Goal: Task Accomplishment & Management: Use online tool/utility

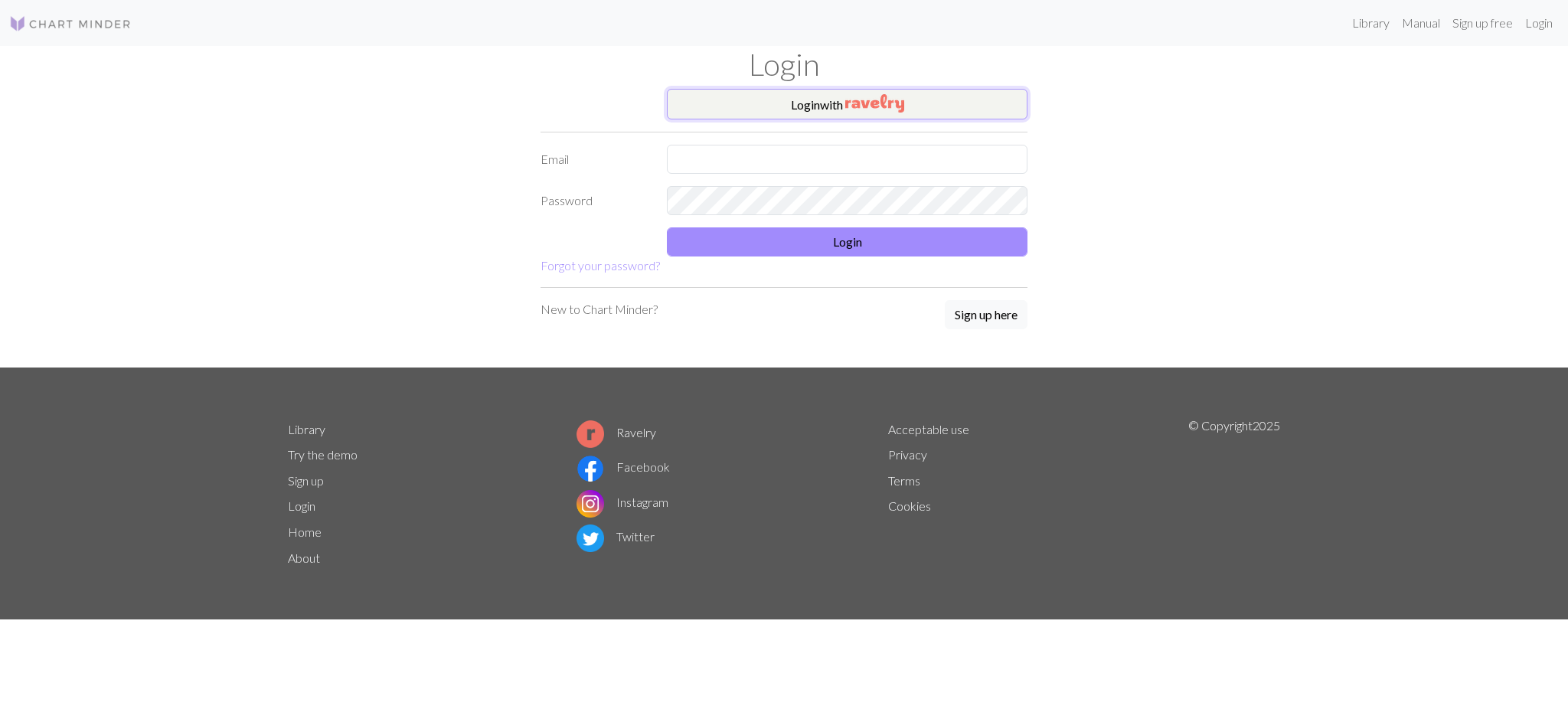
click at [845, 113] on button "Login with" at bounding box center [847, 104] width 361 height 30
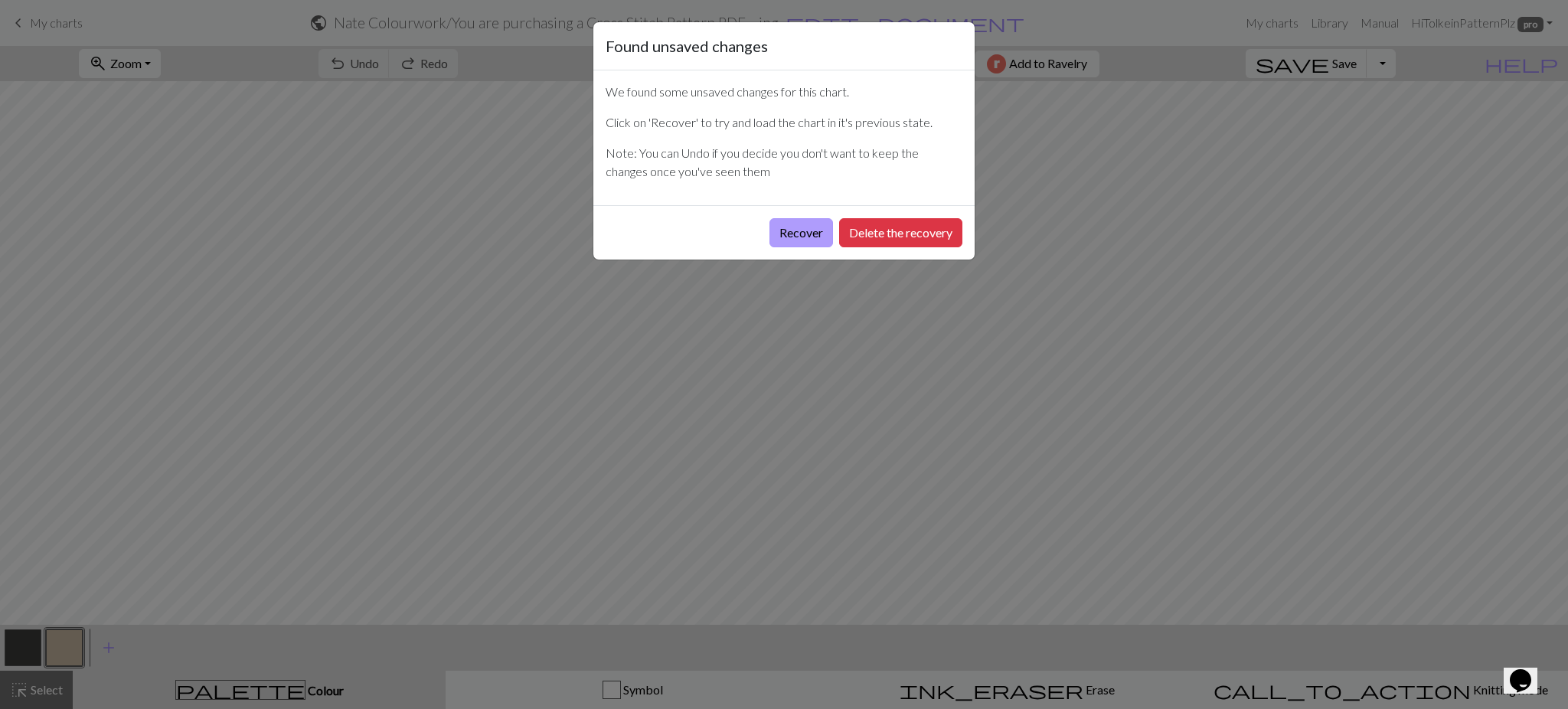
click at [811, 241] on button "Recover" at bounding box center [801, 232] width 64 height 30
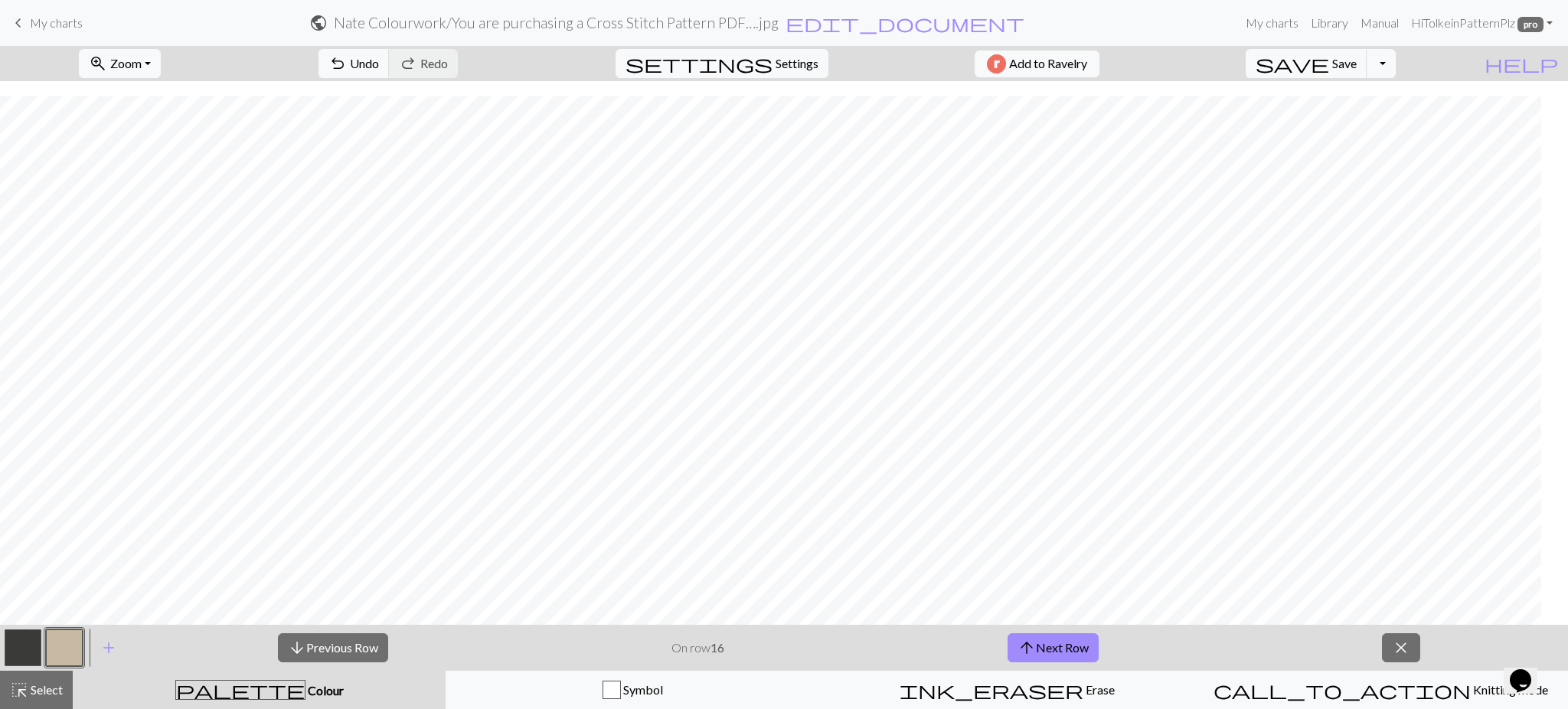
scroll to position [1072, 497]
click at [1016, 643] on button "arrow_upward Next Row" at bounding box center [1053, 647] width 91 height 30
click at [1020, 643] on span "arrow_upward" at bounding box center [1026, 647] width 18 height 22
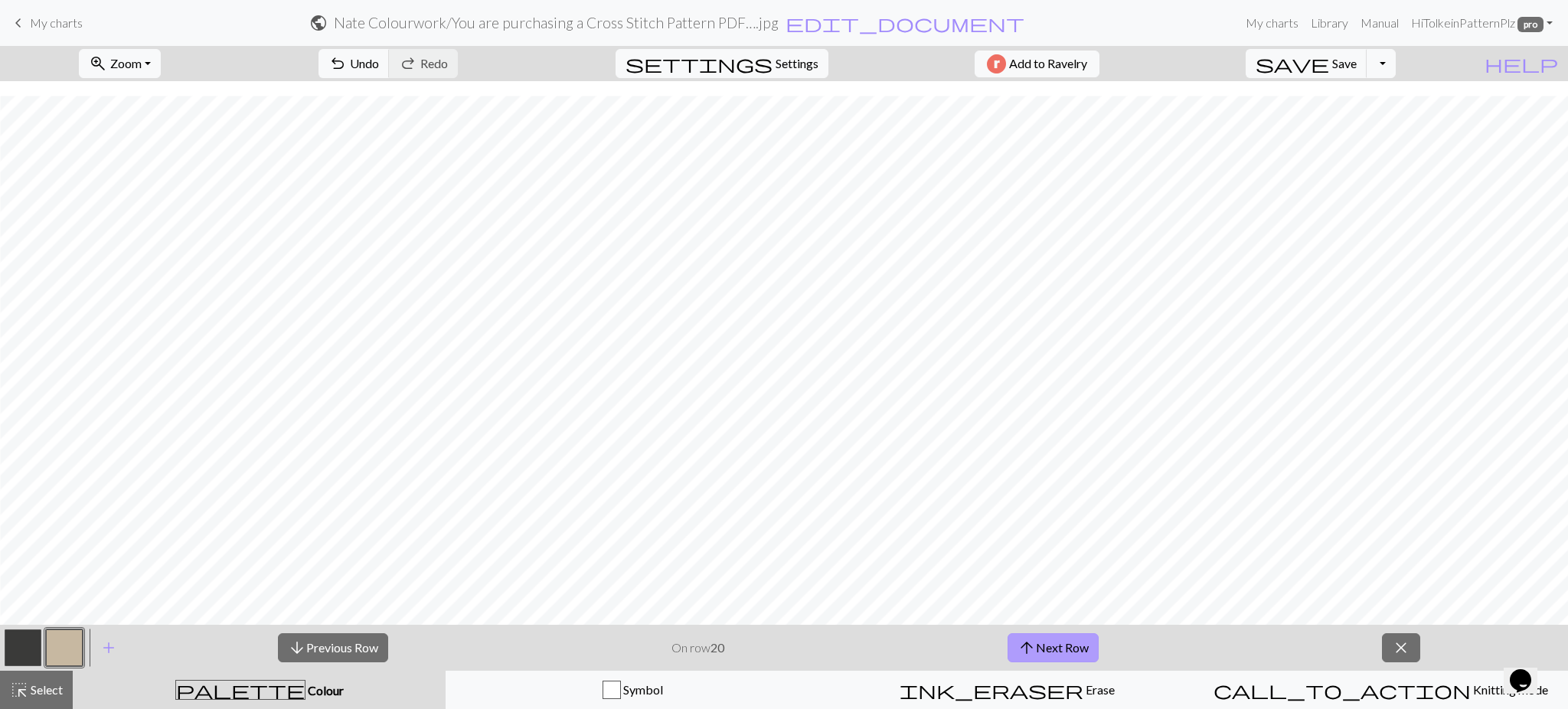
click at [1020, 643] on span "arrow_upward" at bounding box center [1026, 647] width 18 height 22
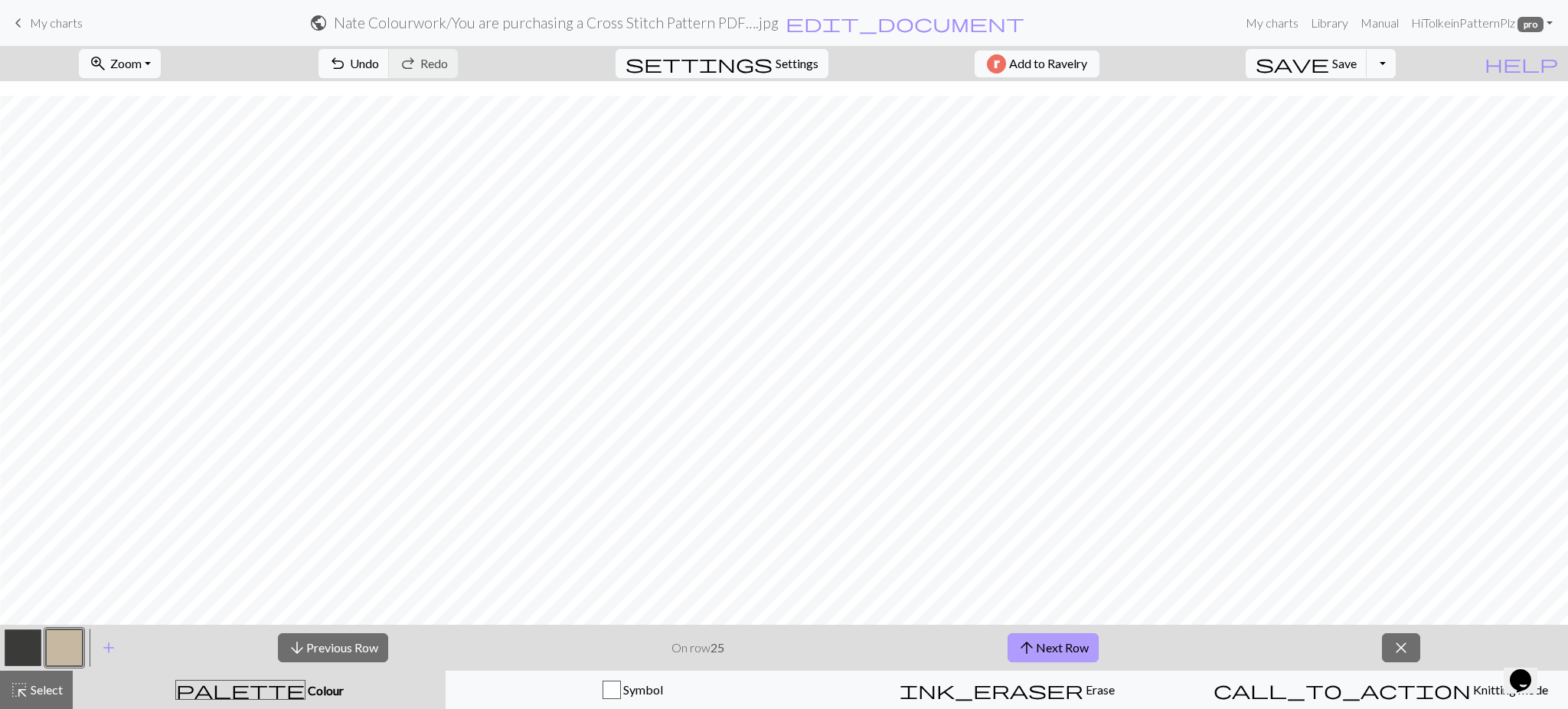
click at [1020, 643] on span "arrow_upward" at bounding box center [1026, 647] width 18 height 22
click at [1039, 644] on button "arrow_upward Next Row" at bounding box center [1053, 647] width 91 height 30
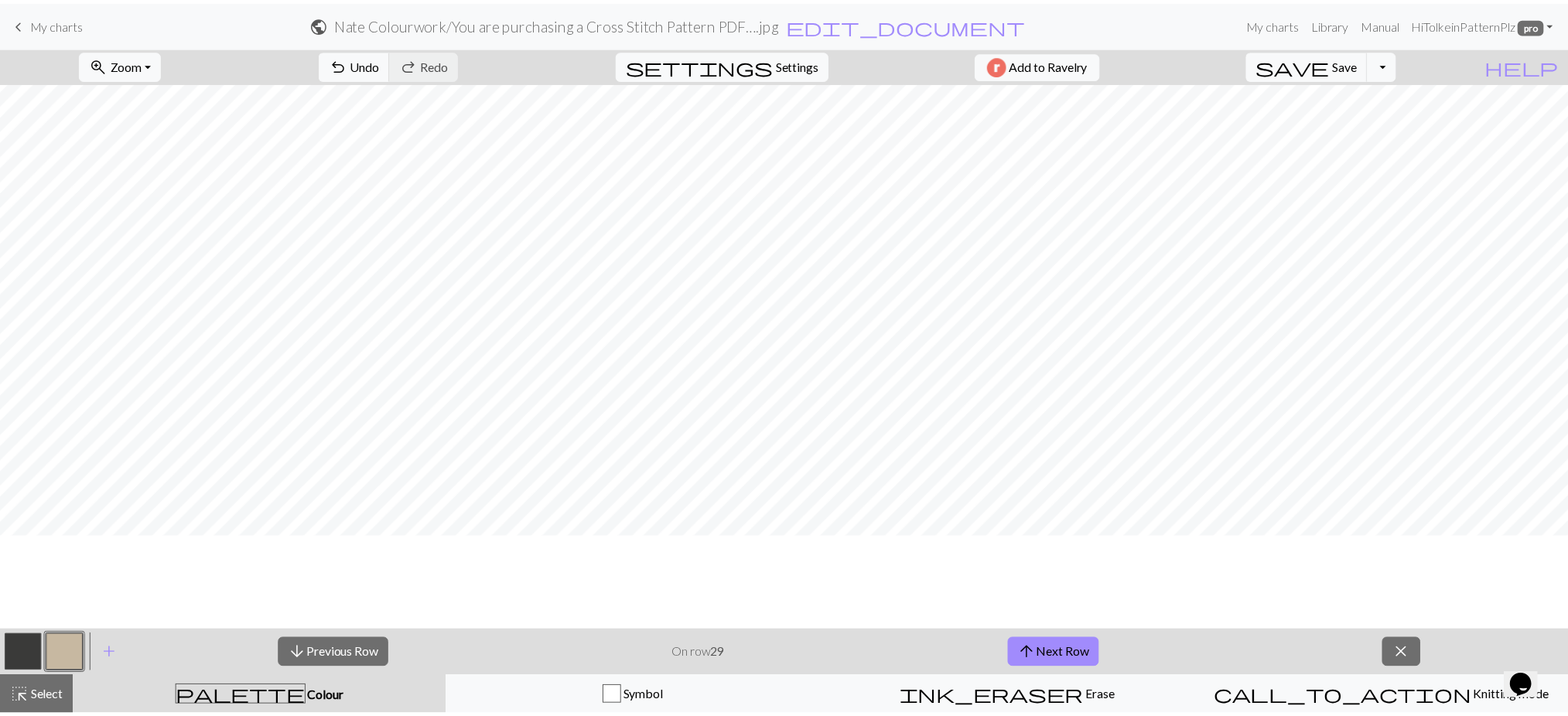
scroll to position [876, 0]
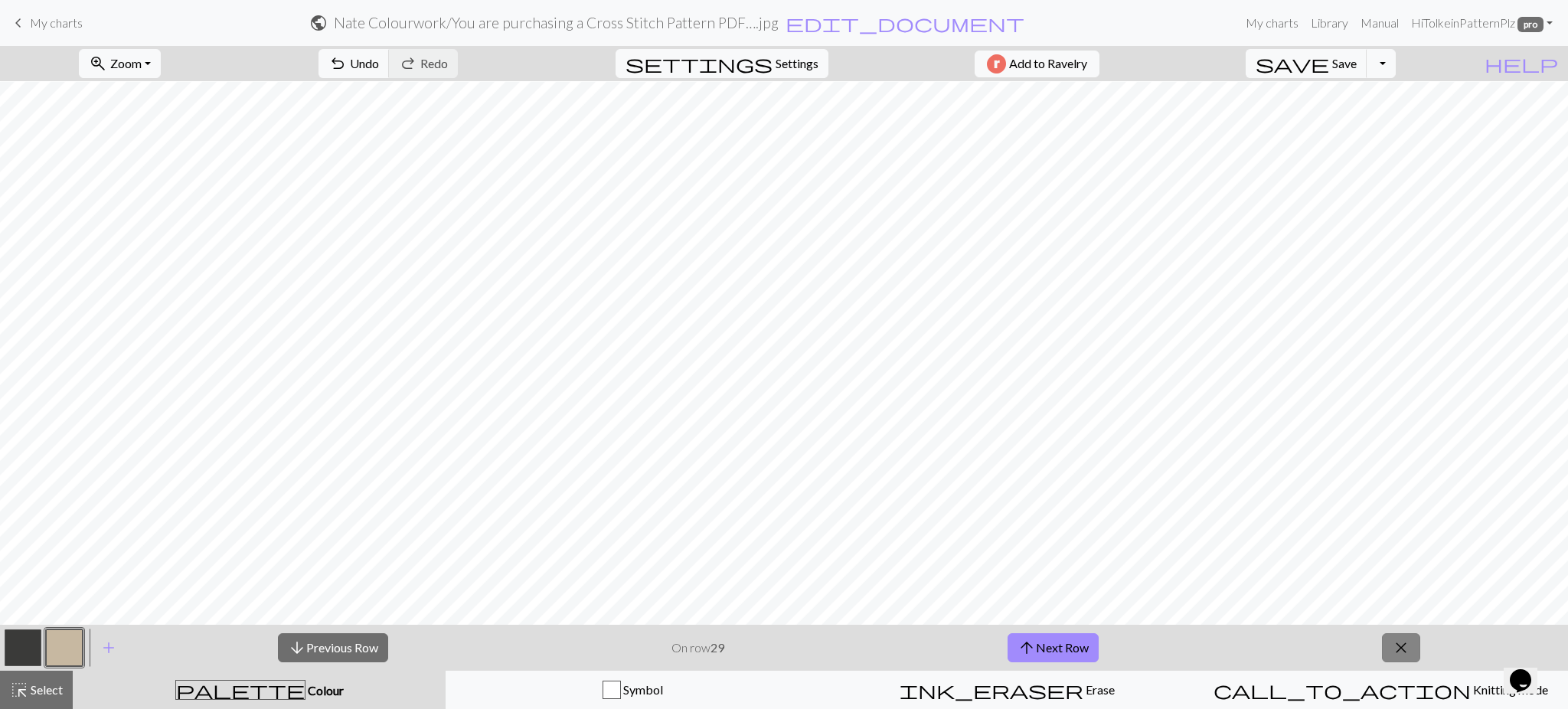
click at [1397, 653] on span "close" at bounding box center [1401, 647] width 18 height 22
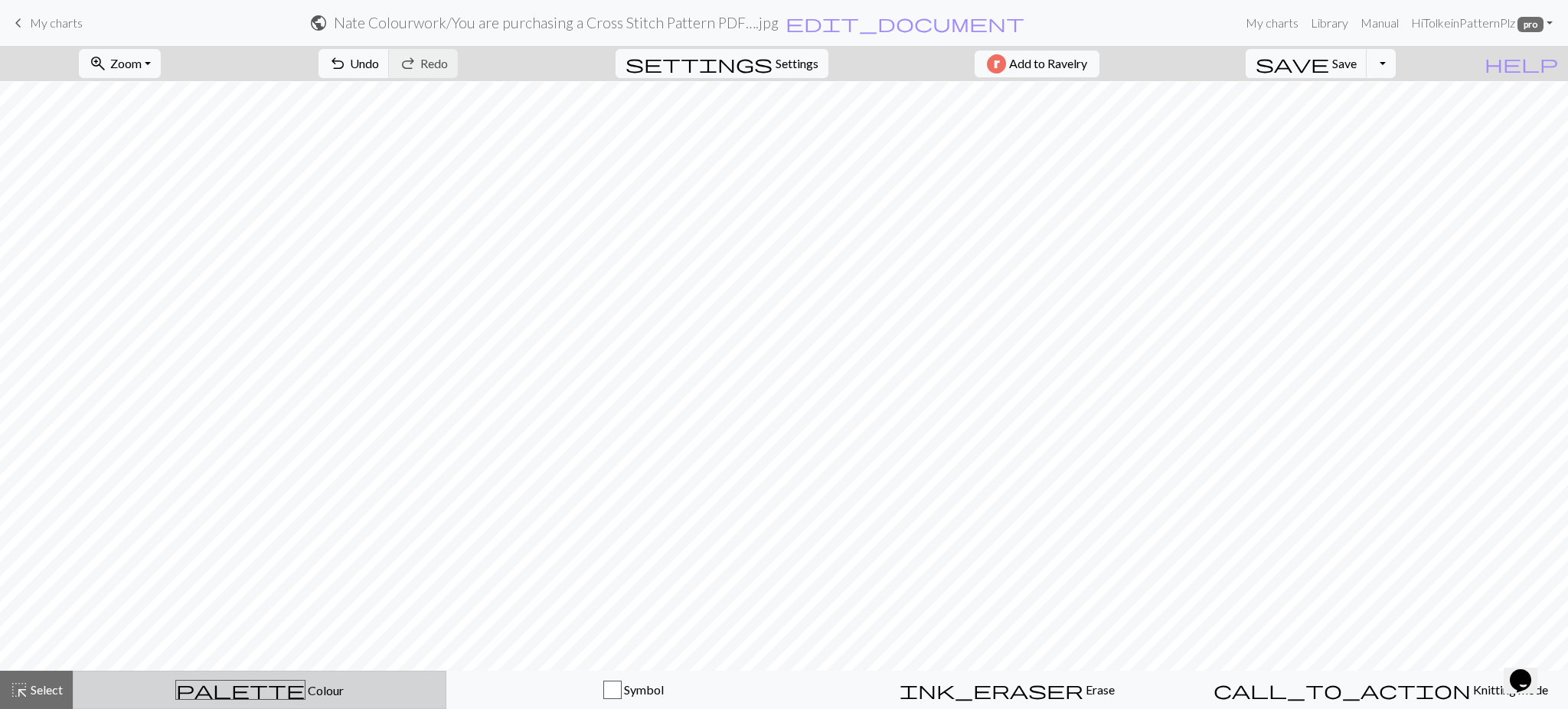
click at [325, 699] on div "palette Colour Colour" at bounding box center [260, 689] width 354 height 20
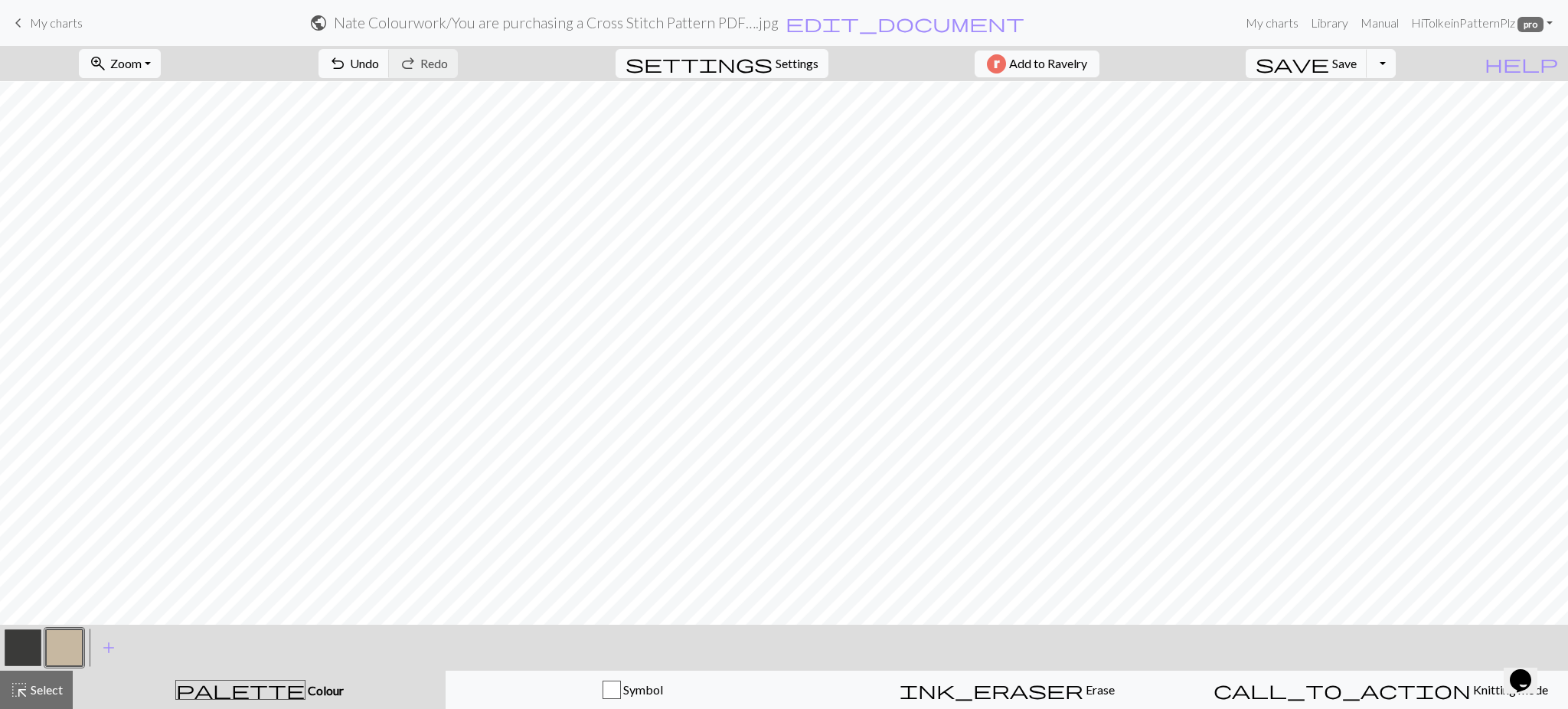
click at [26, 650] on button "button" at bounding box center [23, 647] width 37 height 37
drag, startPoint x: 53, startPoint y: 33, endPoint x: 873, endPoint y: 76, distance: 821.1
click at [53, 33] on link "keyboard_arrow_left My charts" at bounding box center [46, 22] width 73 height 26
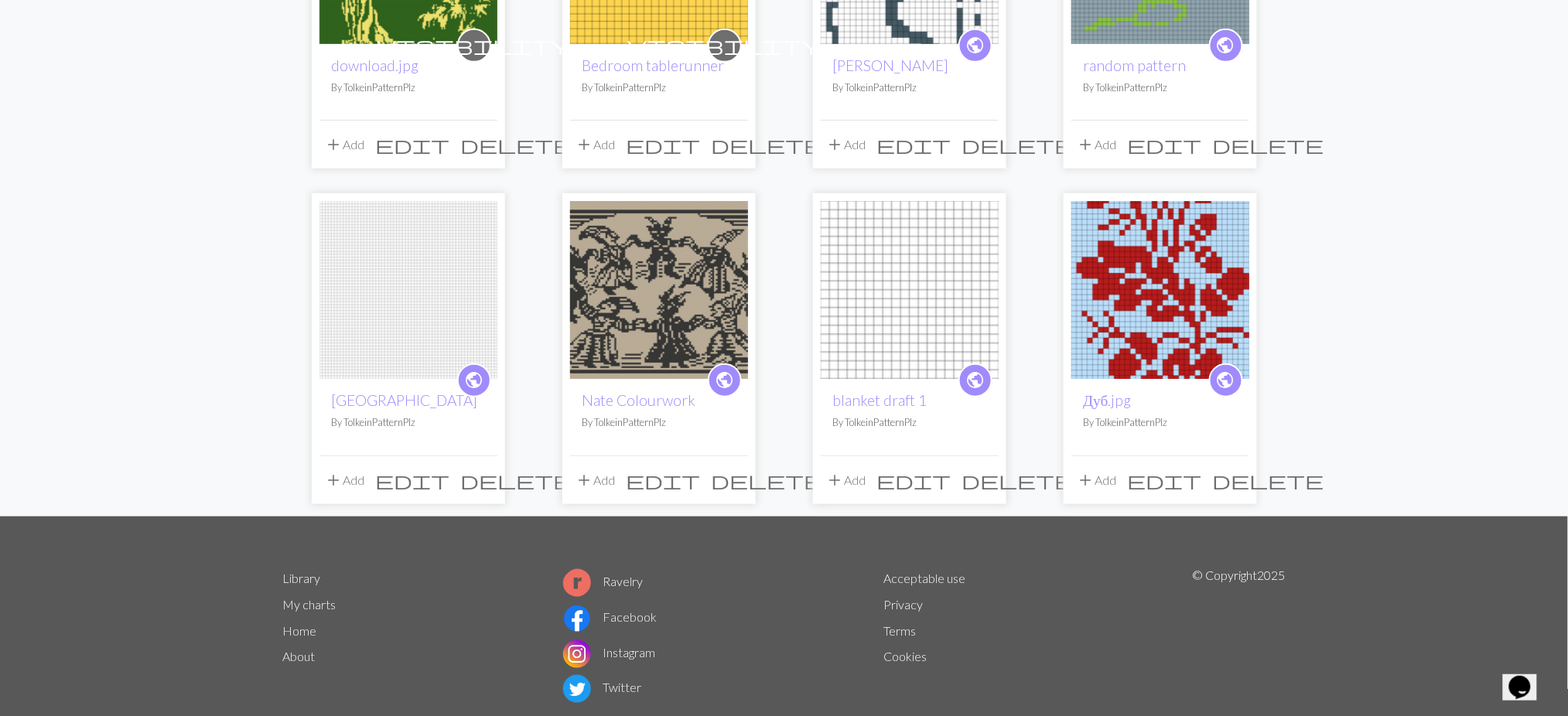
scroll to position [309, 0]
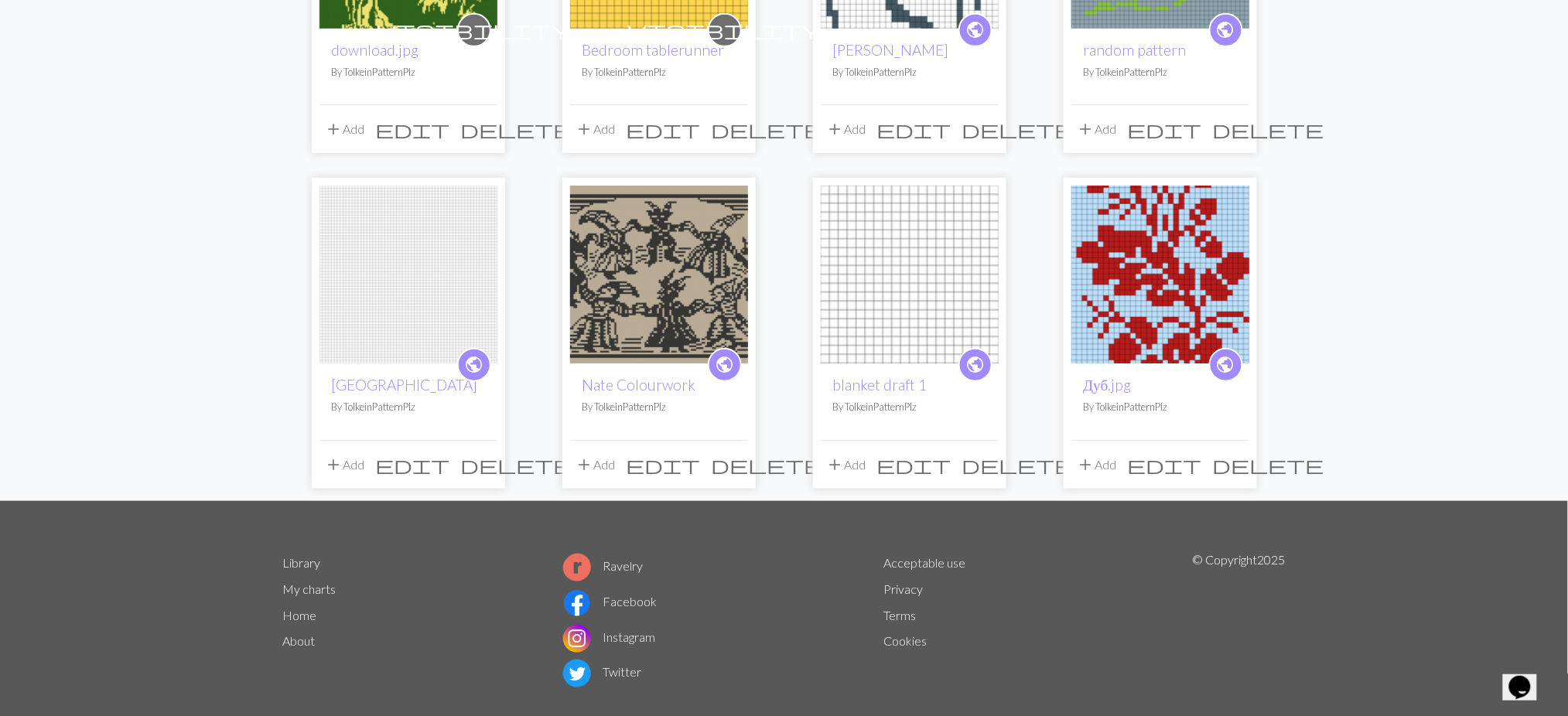
click at [648, 274] on img at bounding box center [659, 274] width 178 height 178
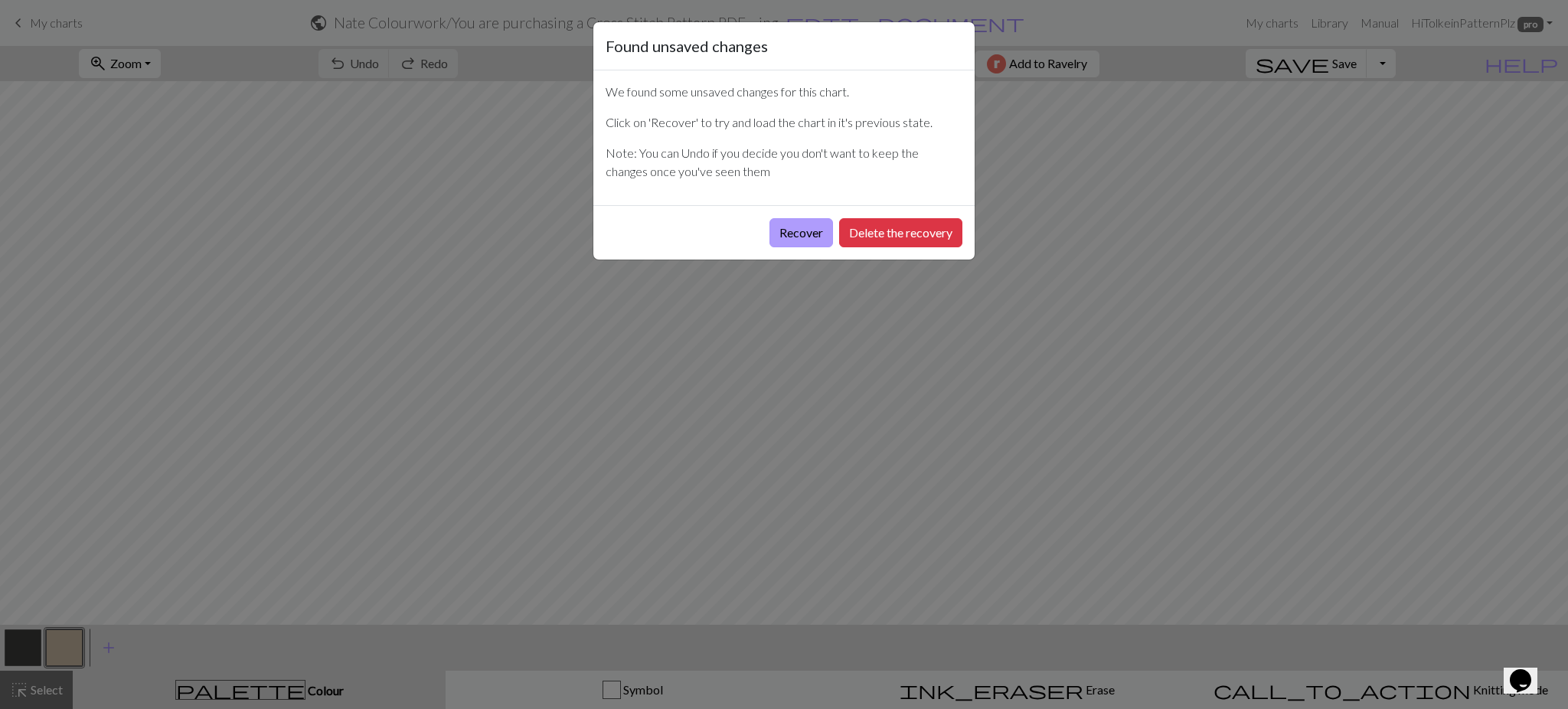
click at [776, 233] on button "Recover" at bounding box center [801, 232] width 64 height 30
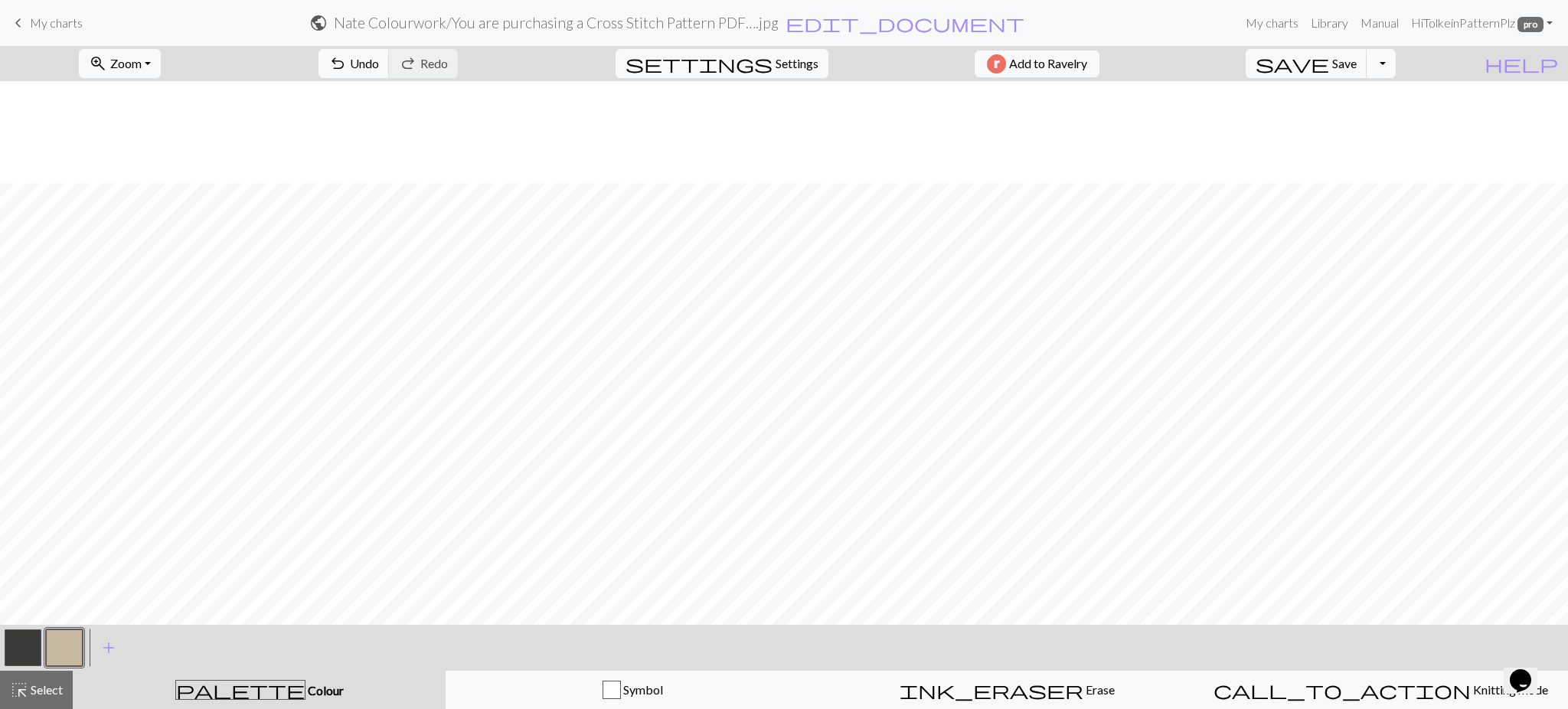
scroll to position [1072, 0]
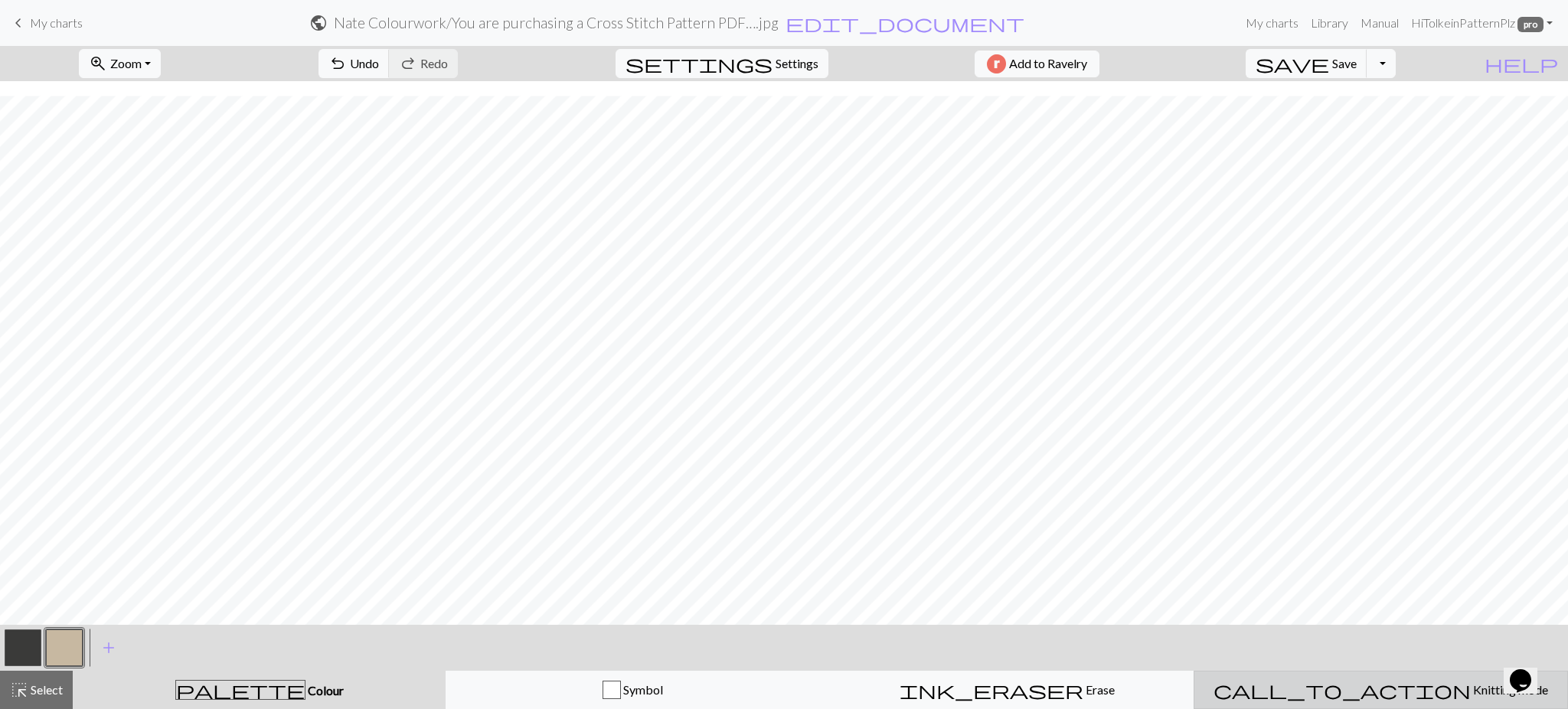
click at [1471, 689] on span "Knitting mode" at bounding box center [1509, 689] width 77 height 14
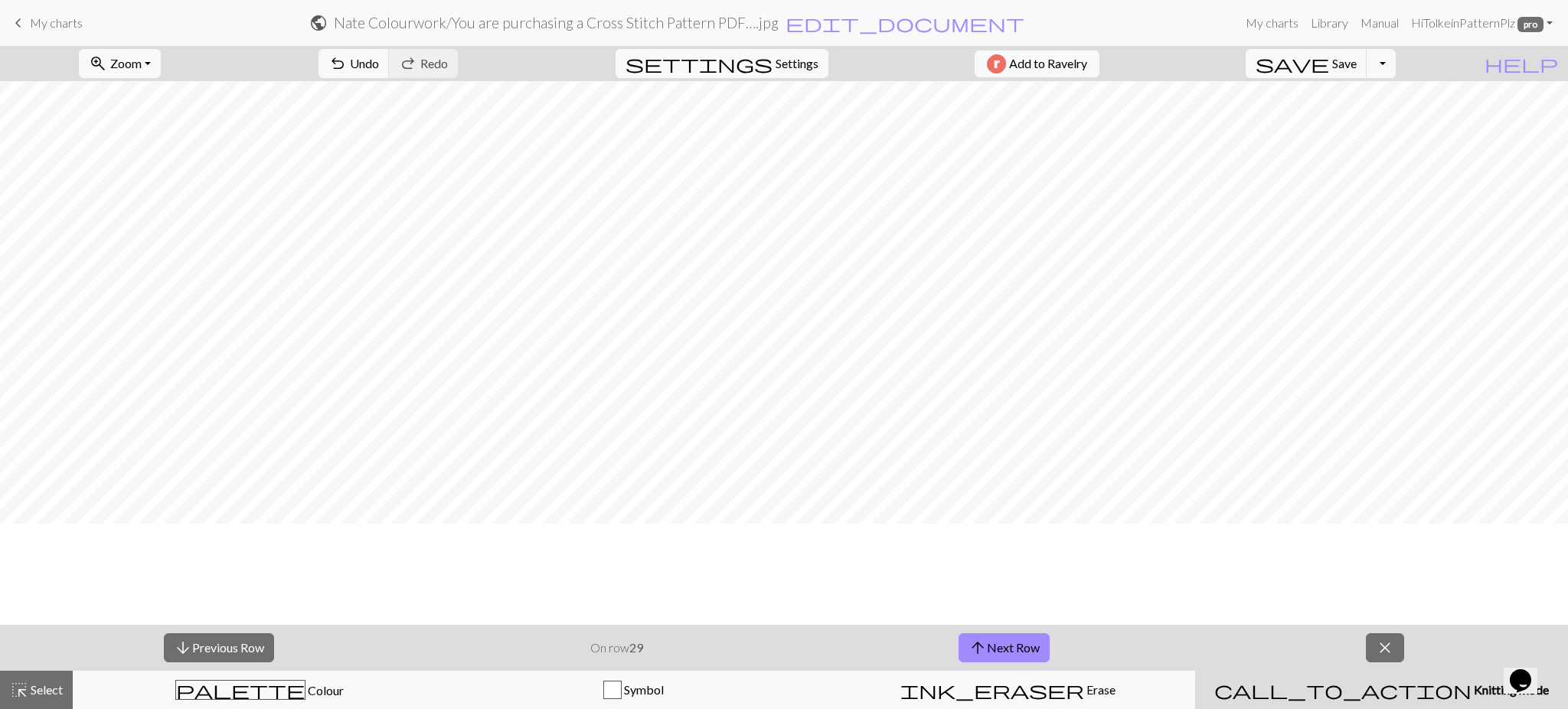
scroll to position [867, 0]
click at [1396, 641] on button "close" at bounding box center [1384, 647] width 38 height 30
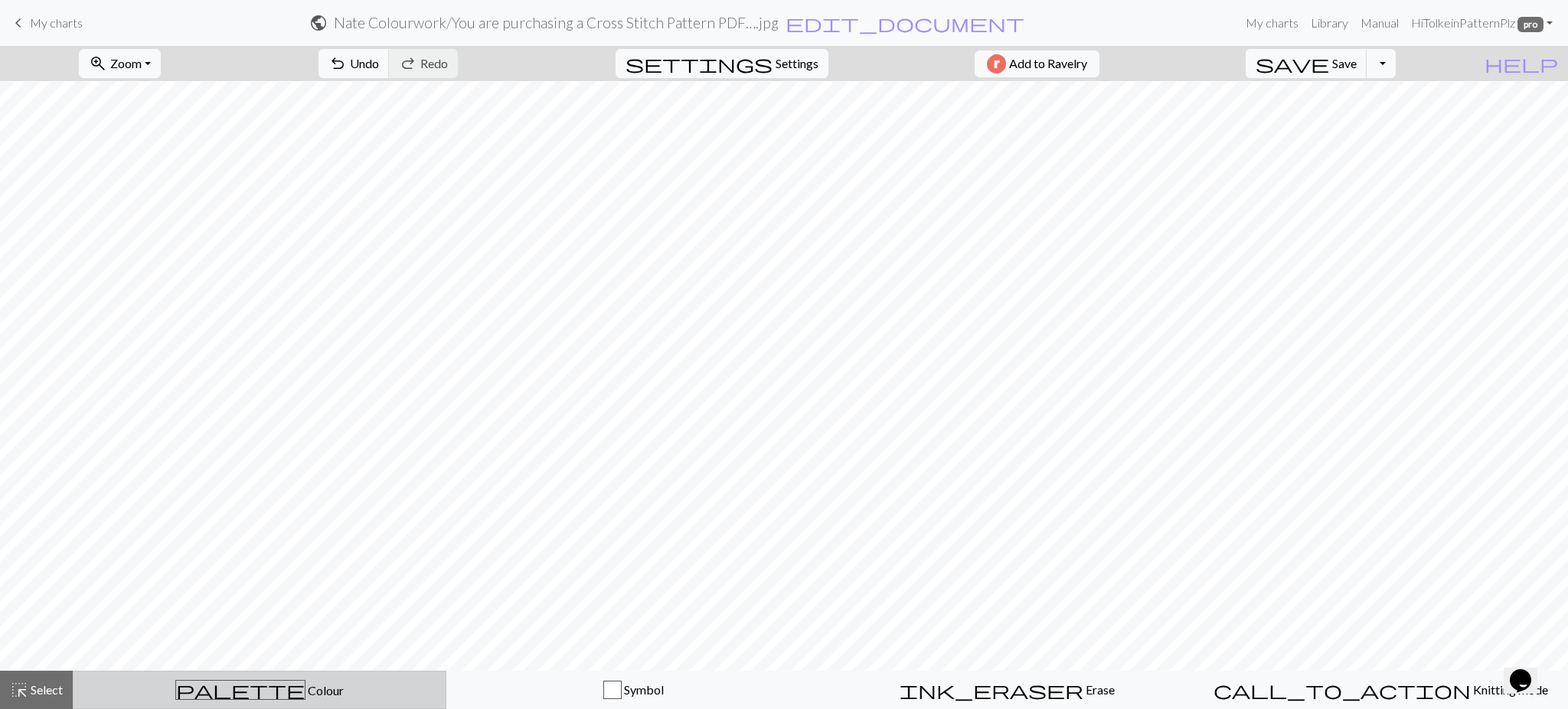
click at [206, 679] on button "palette Colour Colour" at bounding box center [259, 690] width 374 height 38
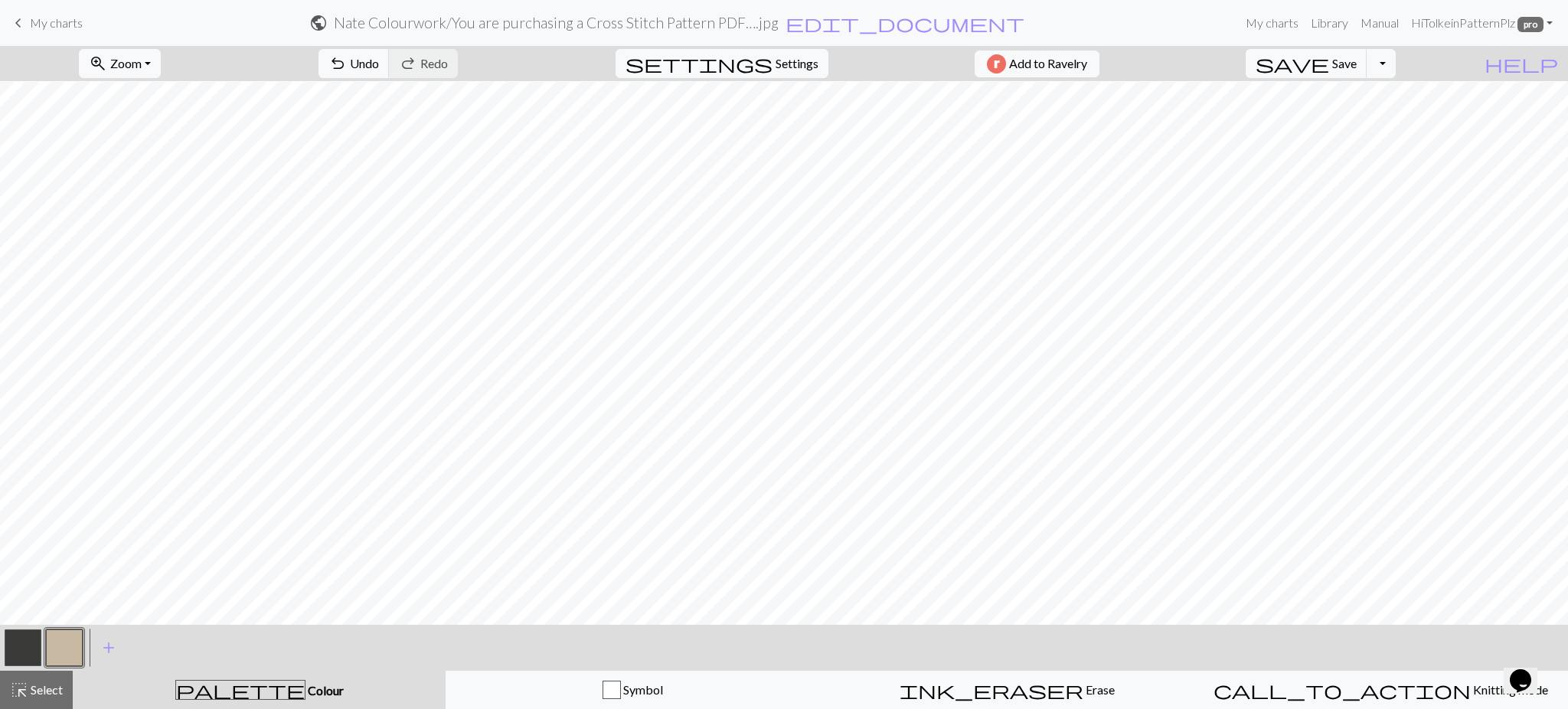
click at [17, 648] on button "button" at bounding box center [23, 647] width 37 height 37
click at [65, 658] on button "button" at bounding box center [64, 647] width 37 height 37
click at [379, 61] on span "Undo" at bounding box center [364, 63] width 29 height 14
click at [346, 62] on span "undo" at bounding box center [337, 64] width 18 height 22
click at [13, 656] on button "button" at bounding box center [23, 647] width 37 height 37
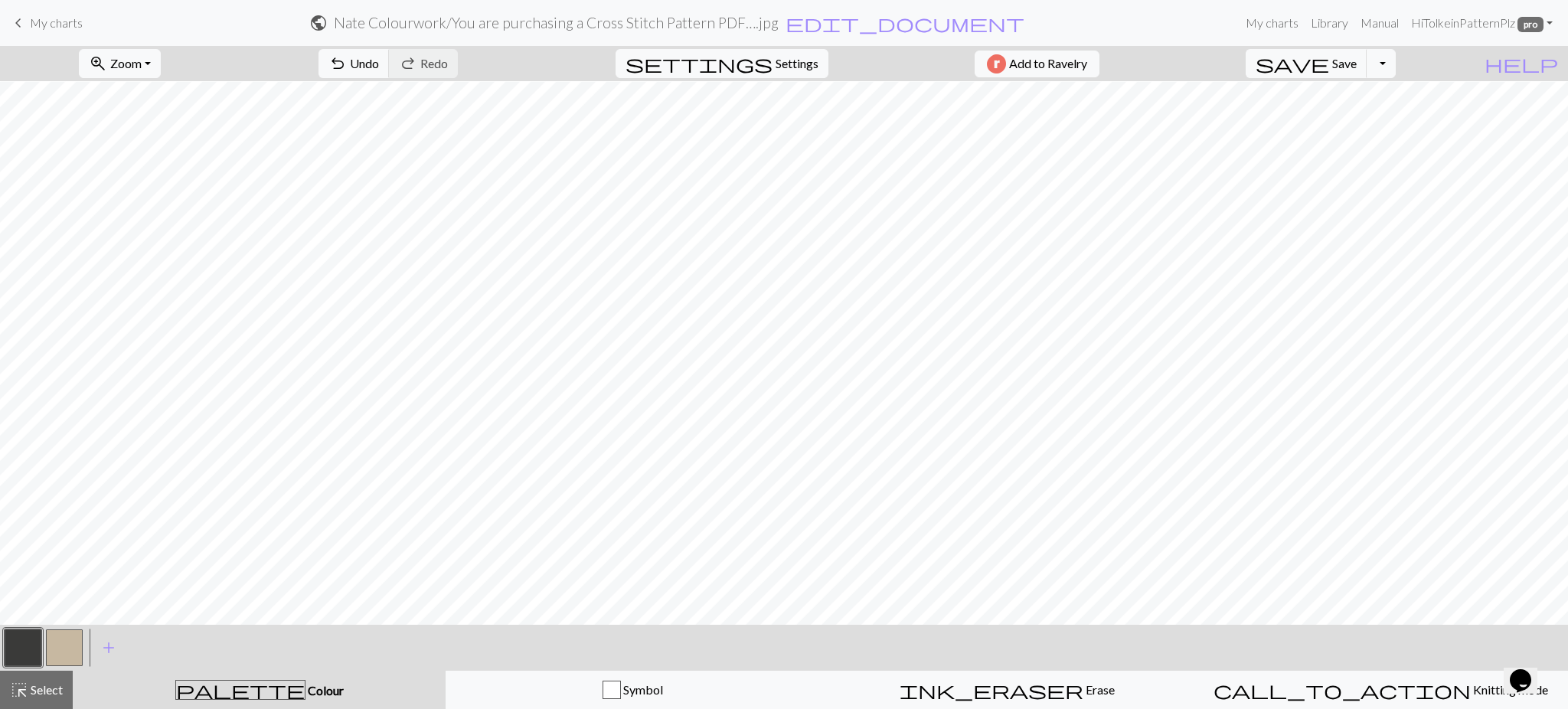
click at [66, 640] on button "button" at bounding box center [64, 647] width 37 height 37
click at [390, 73] on button "undo Undo Undo" at bounding box center [354, 63] width 71 height 30
click at [390, 71] on button "undo Undo Undo" at bounding box center [354, 63] width 71 height 30
drag, startPoint x: 19, startPoint y: 654, endPoint x: 29, endPoint y: 636, distance: 20.6
click at [18, 654] on button "button" at bounding box center [23, 647] width 37 height 37
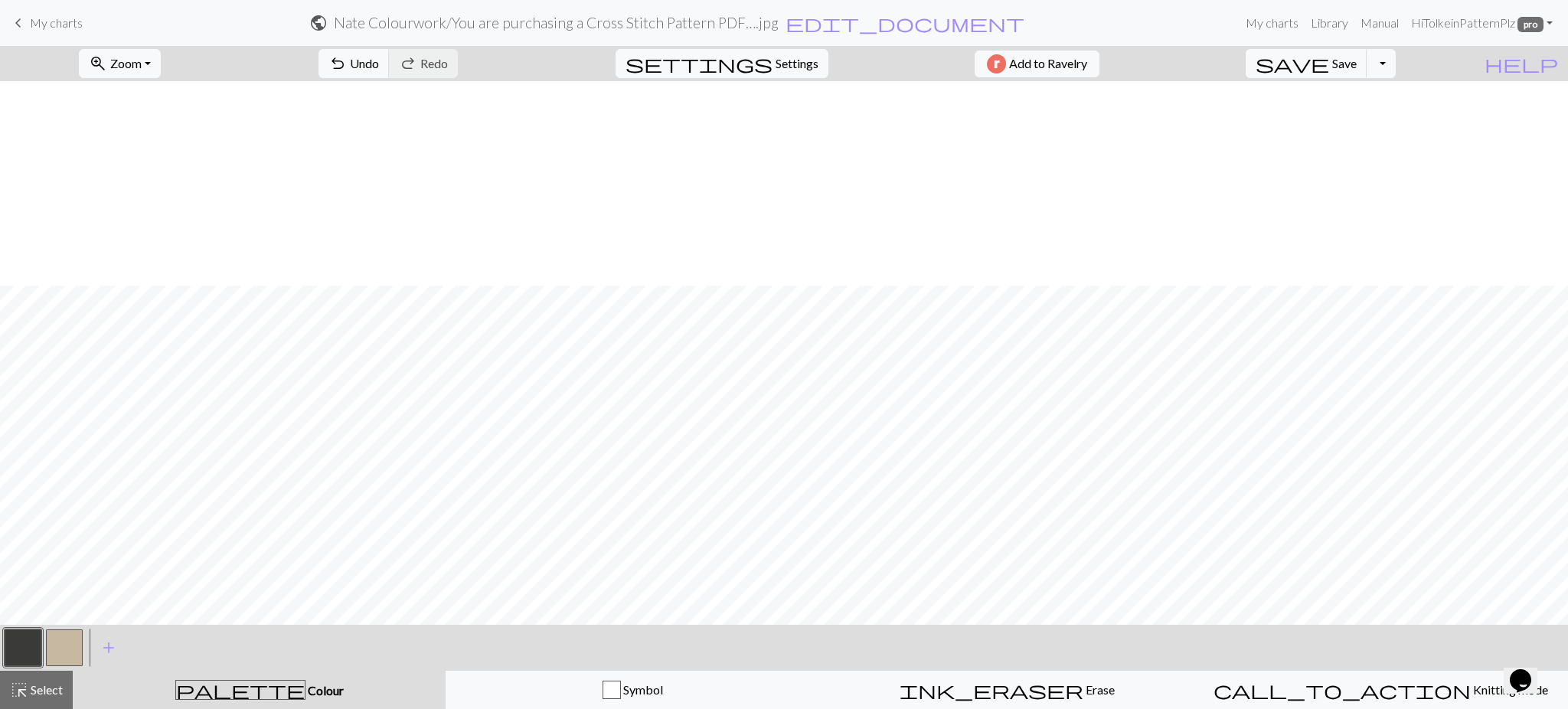
scroll to position [765, 0]
click at [379, 67] on span "Undo" at bounding box center [364, 63] width 29 height 14
click at [65, 652] on button "button" at bounding box center [64, 647] width 37 height 37
click at [379, 65] on span "Undo" at bounding box center [364, 63] width 29 height 14
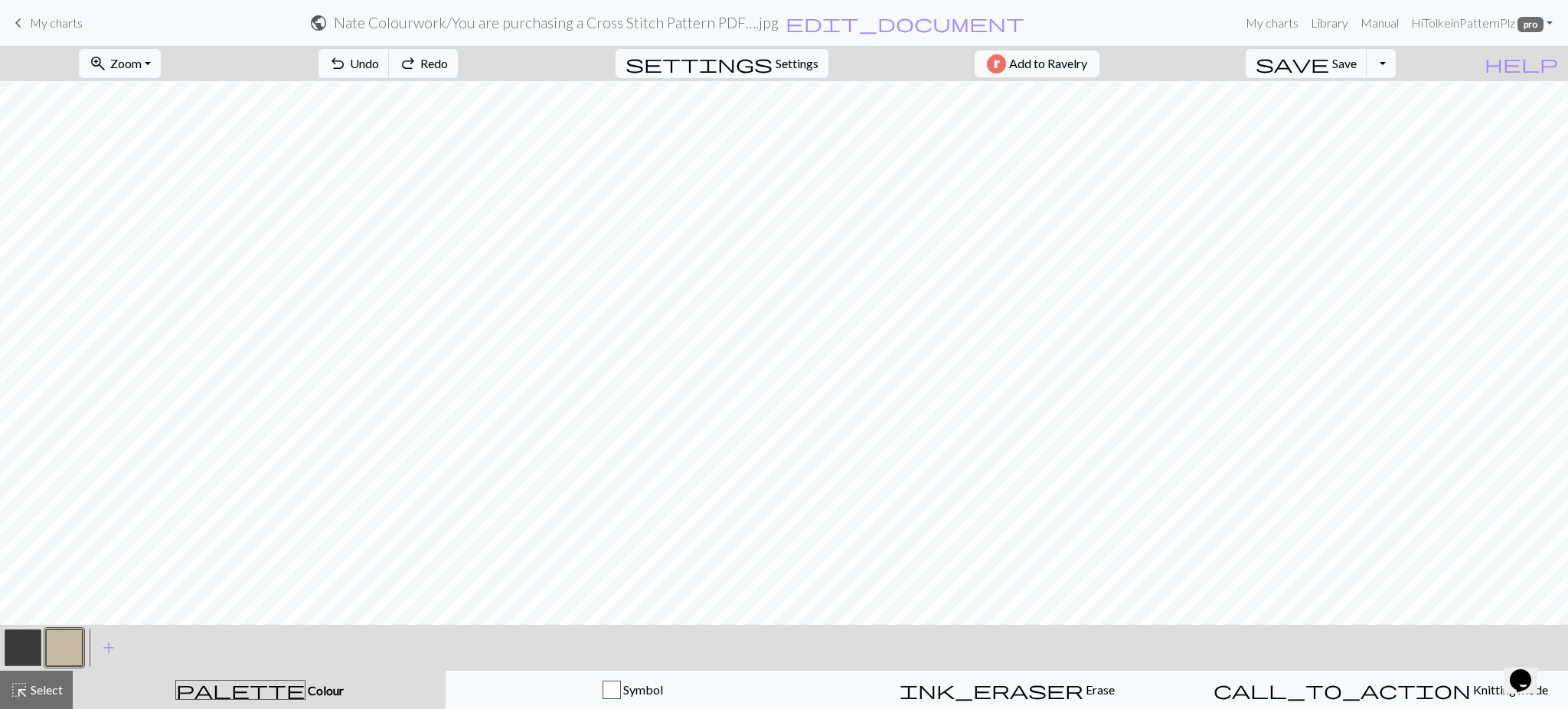
click at [6, 644] on button "button" at bounding box center [23, 647] width 37 height 37
drag, startPoint x: 68, startPoint y: 644, endPoint x: 100, endPoint y: 612, distance: 45.3
click at [67, 643] on button "button" at bounding box center [64, 647] width 37 height 37
click at [3, 644] on div at bounding box center [22, 647] width 41 height 41
click at [63, 648] on button "button" at bounding box center [64, 647] width 37 height 37
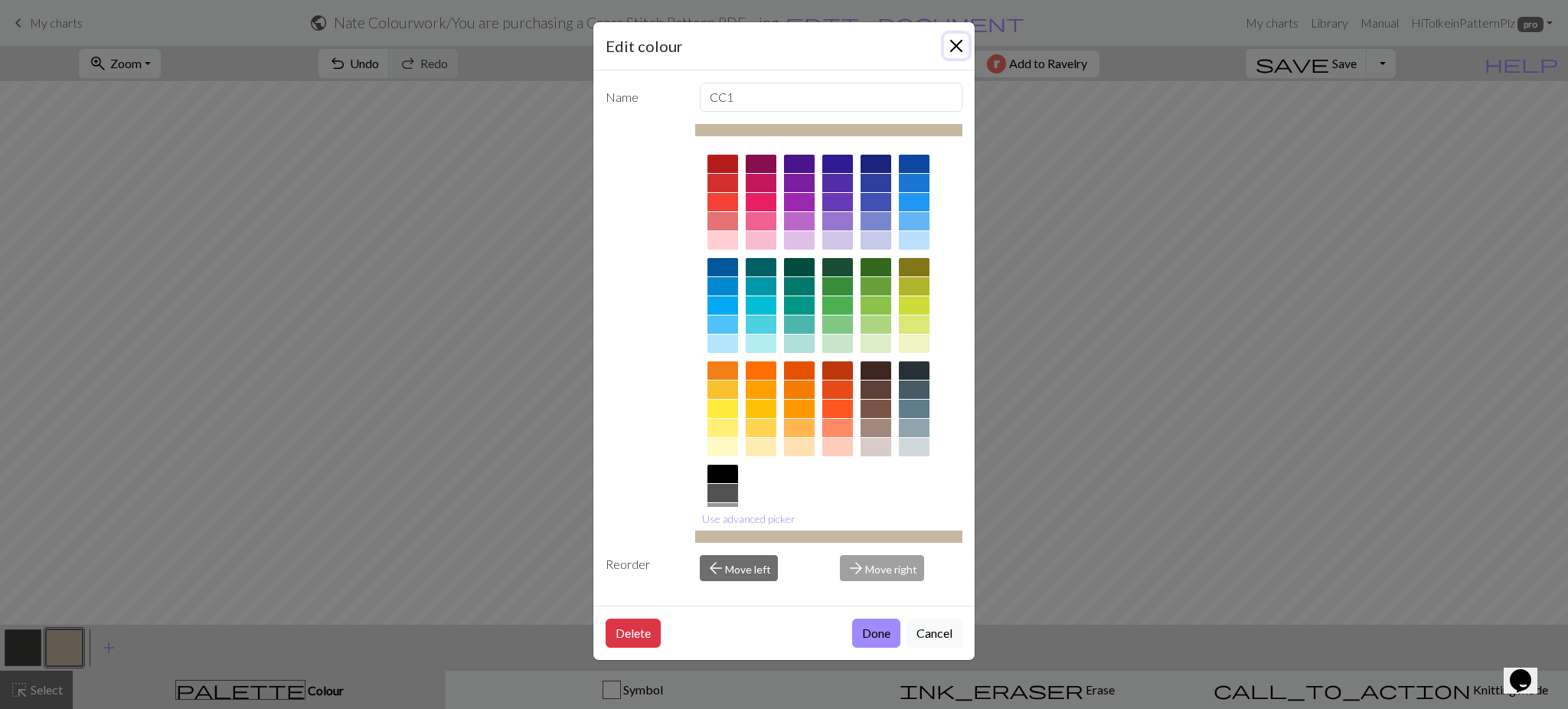
click at [957, 38] on button "Close" at bounding box center [956, 46] width 25 height 25
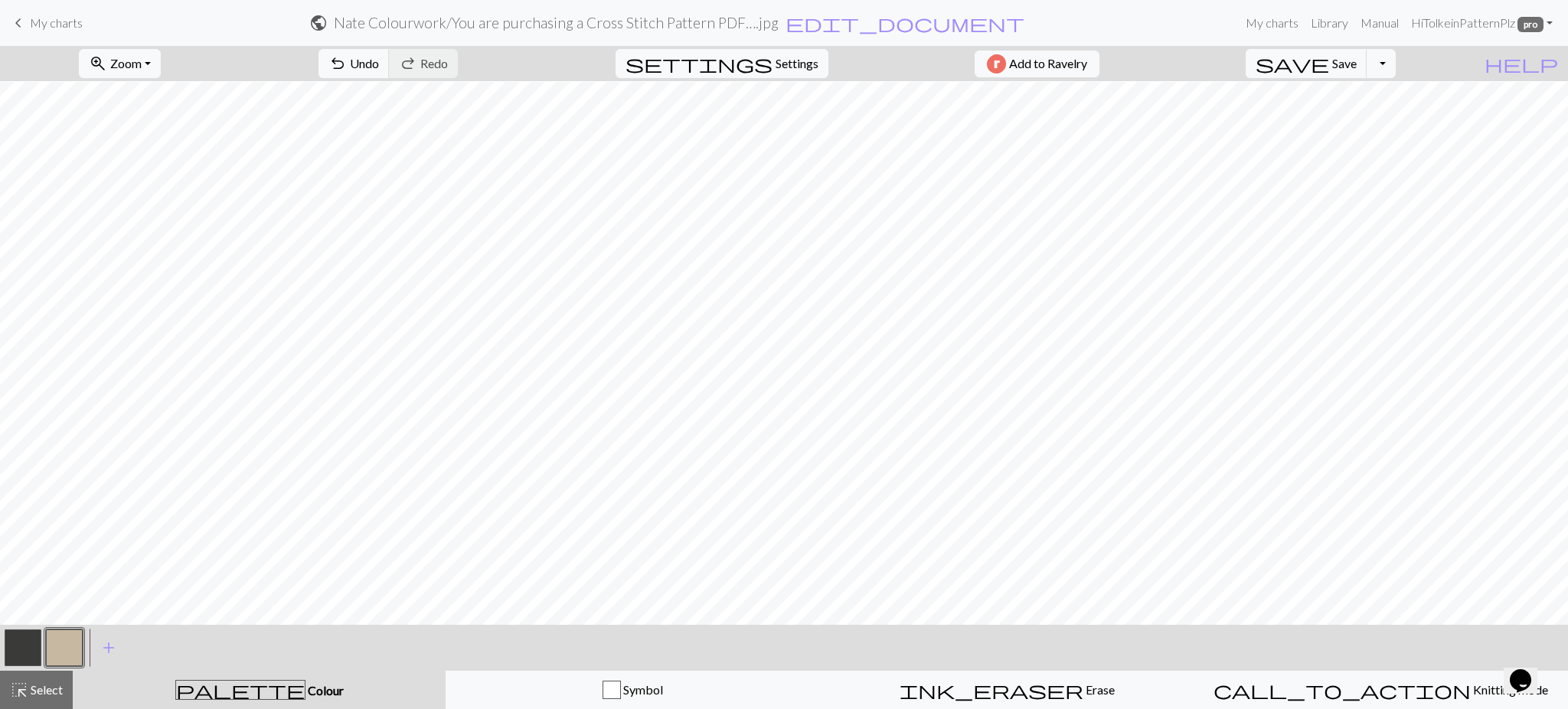
drag, startPoint x: 8, startPoint y: 640, endPoint x: 18, endPoint y: 640, distance: 10.0
click at [9, 640] on button "button" at bounding box center [23, 647] width 37 height 37
click at [0, 647] on div "< > add Add a colour" at bounding box center [784, 648] width 1568 height 46
click at [46, 643] on button "button" at bounding box center [64, 647] width 37 height 37
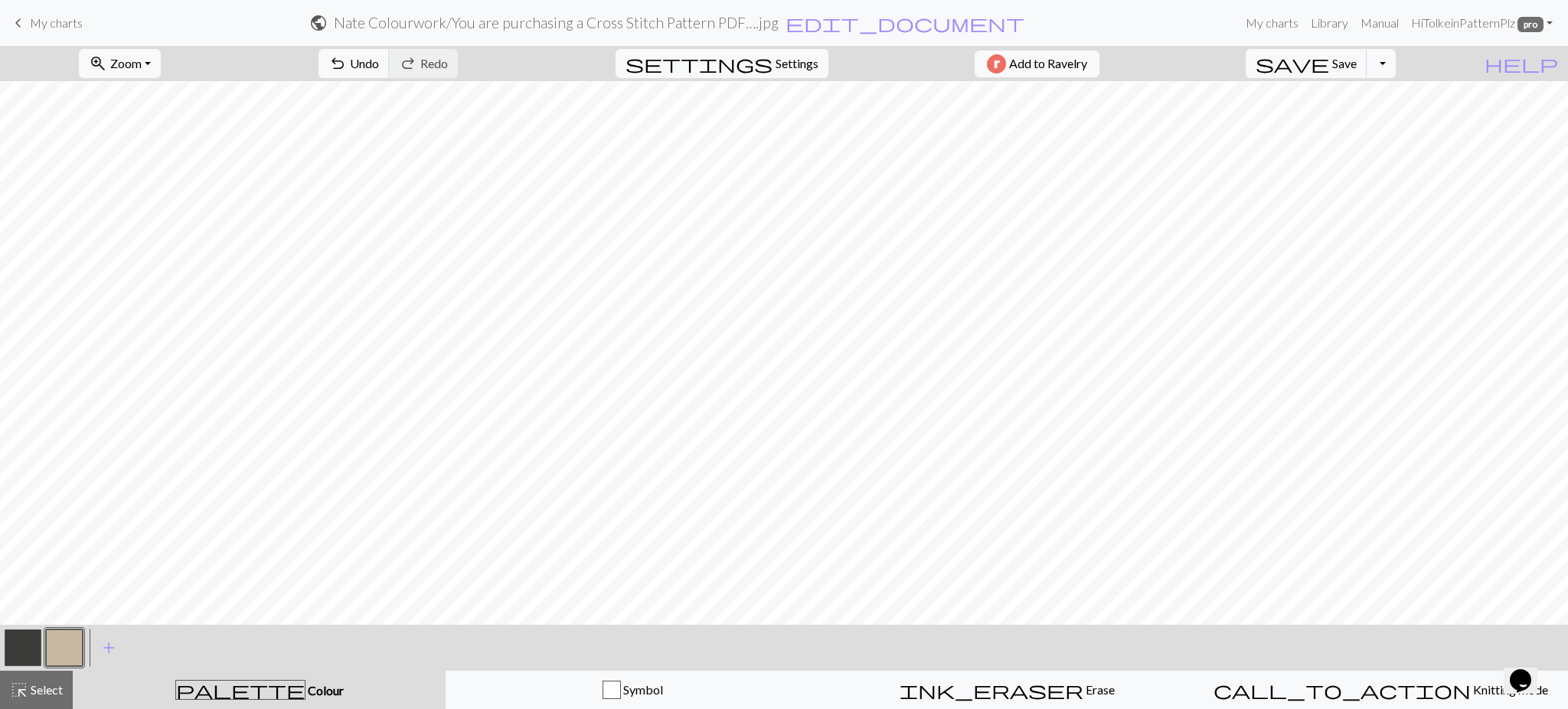
drag, startPoint x: 14, startPoint y: 652, endPoint x: 58, endPoint y: 620, distance: 54.4
click at [13, 652] on button "button" at bounding box center [23, 647] width 37 height 37
click at [379, 65] on span "Undo" at bounding box center [364, 63] width 29 height 14
drag, startPoint x: 60, startPoint y: 648, endPoint x: 113, endPoint y: 633, distance: 55.1
click at [59, 648] on button "button" at bounding box center [64, 647] width 37 height 37
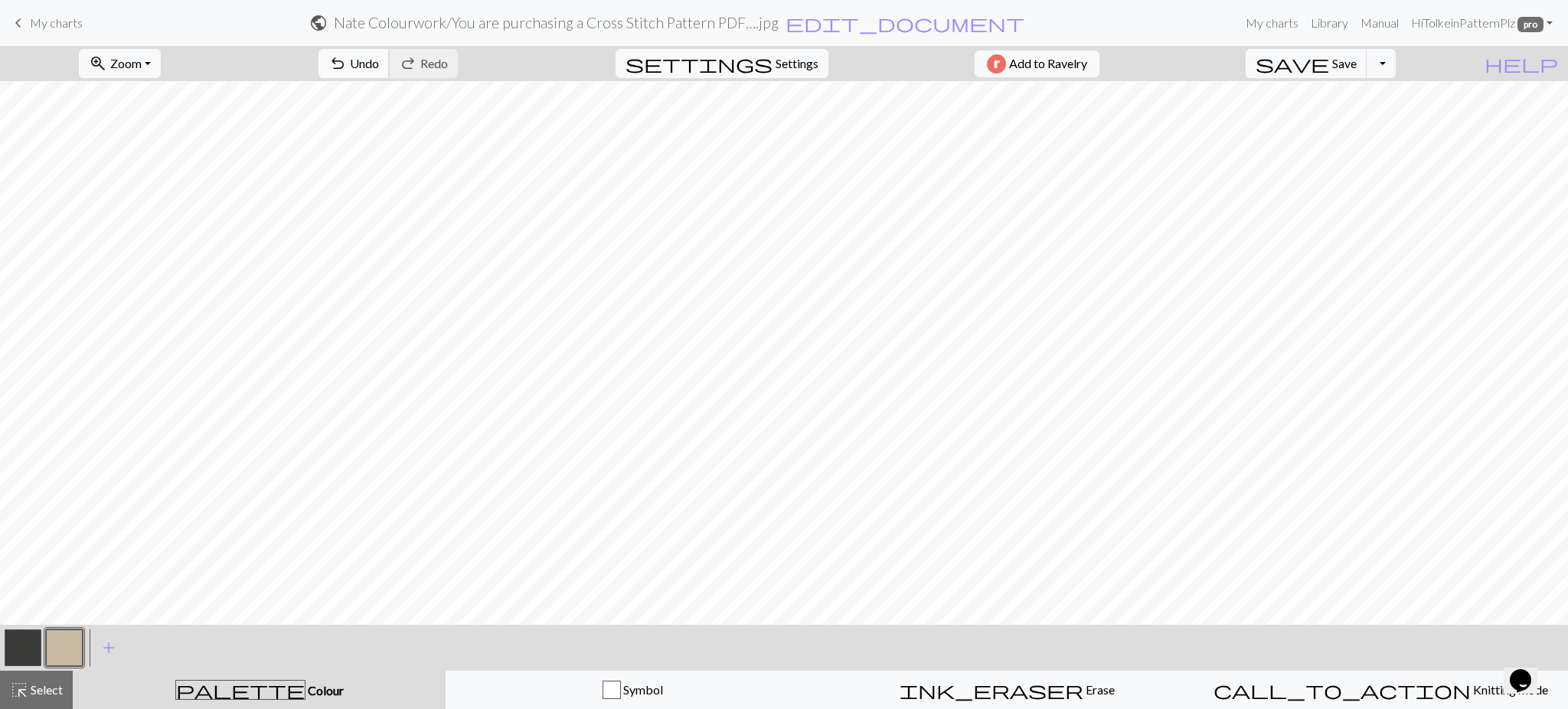
click at [346, 61] on span "undo" at bounding box center [337, 64] width 18 height 22
click at [29, 633] on button "button" at bounding box center [23, 647] width 37 height 37
click at [379, 59] on span "Undo" at bounding box center [364, 63] width 29 height 14
click at [379, 67] on span "Undo" at bounding box center [364, 63] width 29 height 14
drag, startPoint x: 61, startPoint y: 651, endPoint x: 182, endPoint y: 629, distance: 123.0
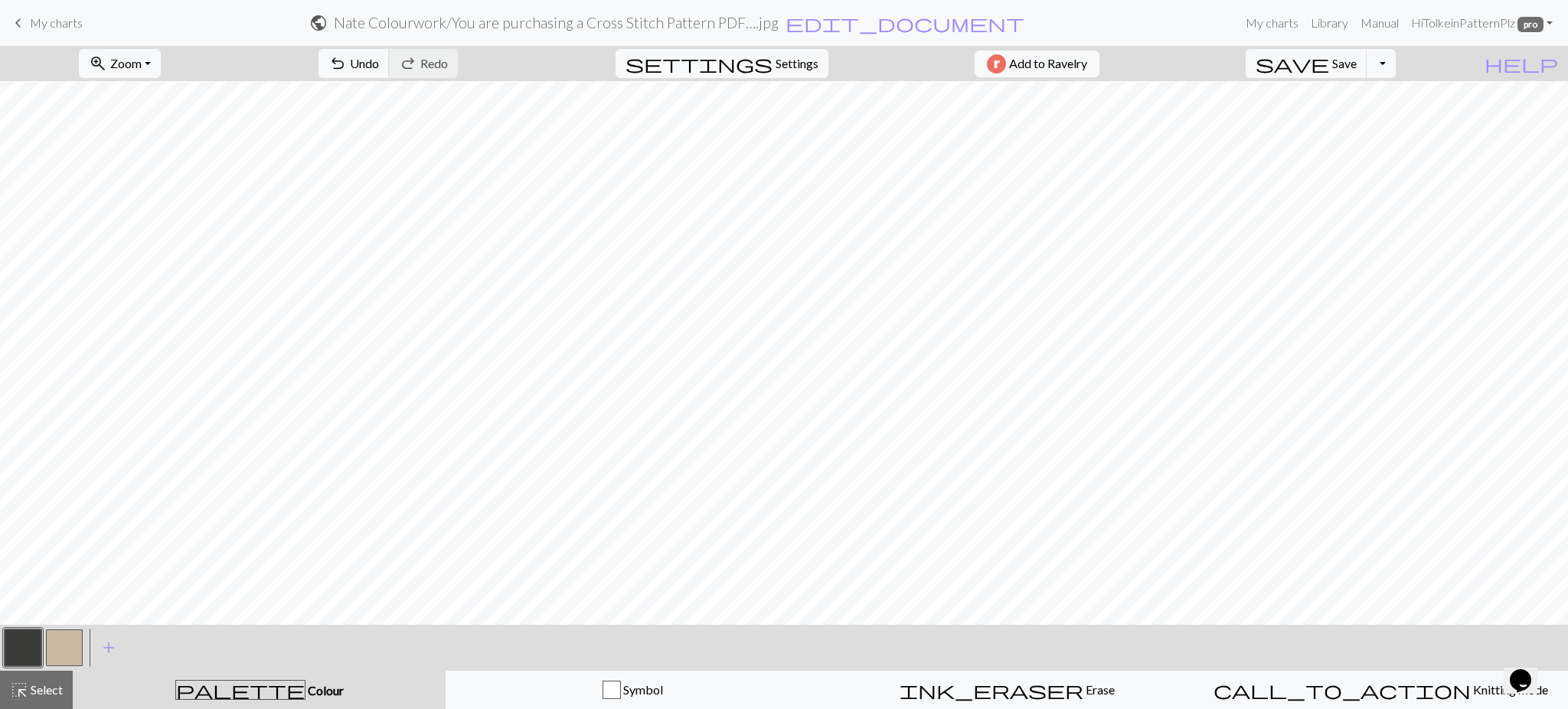
click at [62, 651] on button "button" at bounding box center [64, 647] width 37 height 37
click at [76, 644] on button "button" at bounding box center [64, 647] width 37 height 37
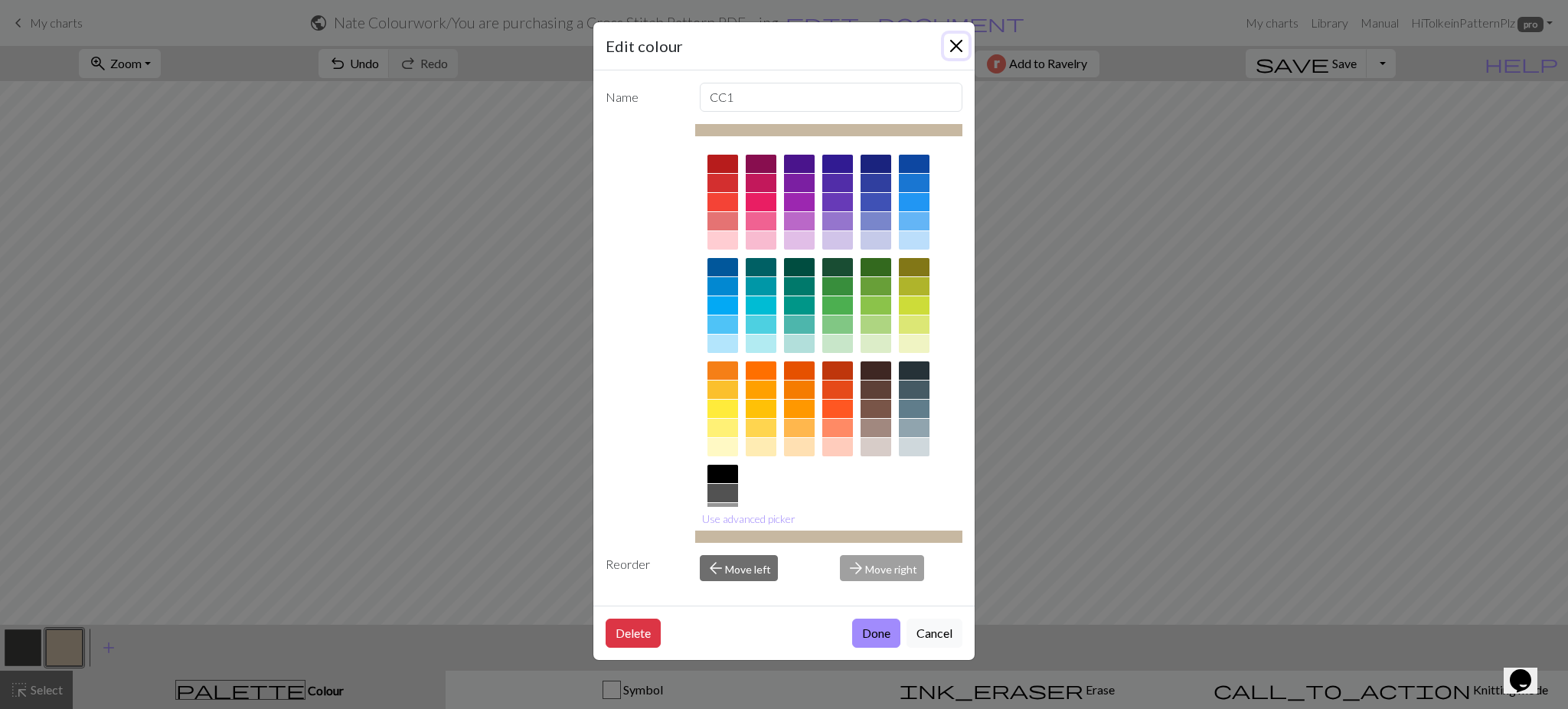
drag, startPoint x: 951, startPoint y: 47, endPoint x: 938, endPoint y: 78, distance: 33.6
click at [951, 49] on button "Close" at bounding box center [956, 46] width 25 height 25
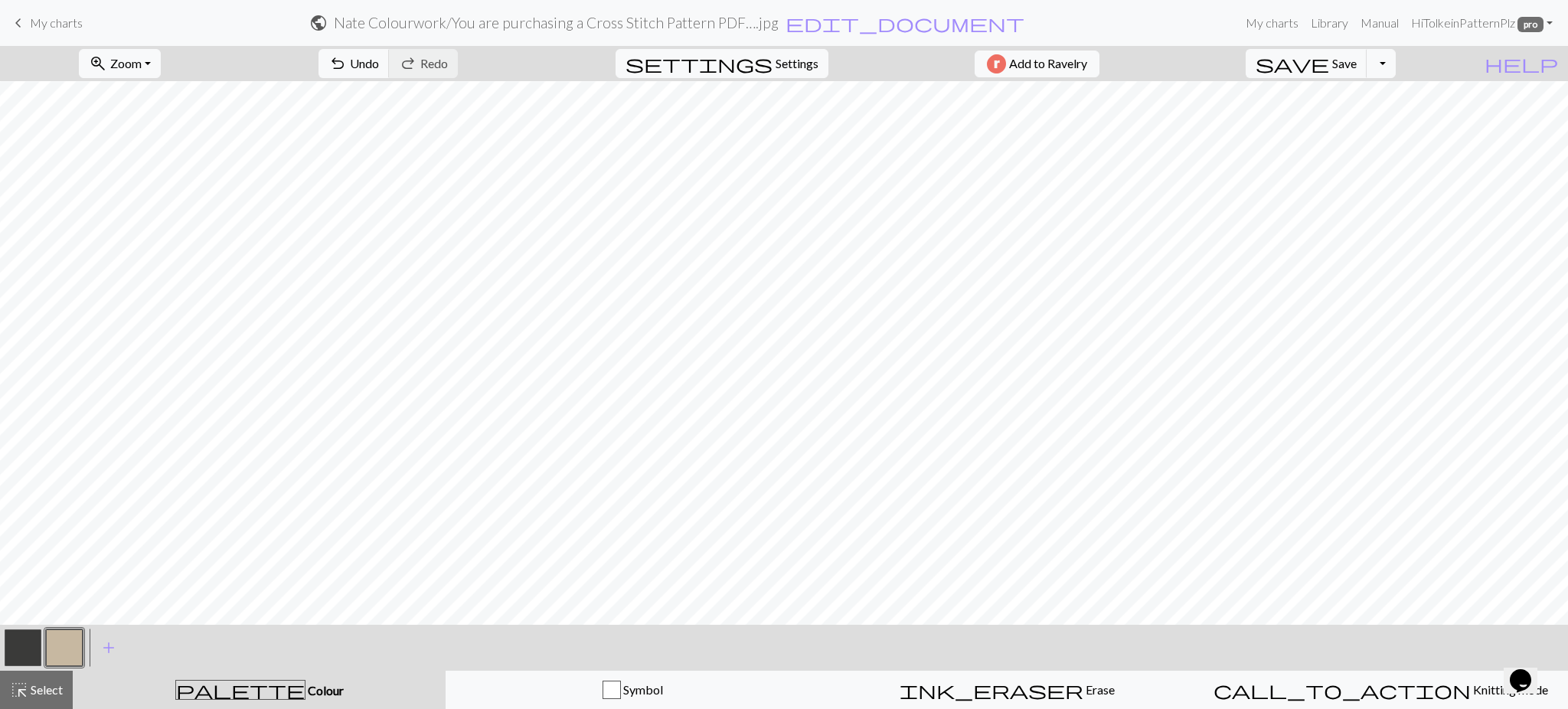
click at [15, 645] on button "button" at bounding box center [23, 647] width 37 height 37
drag, startPoint x: 50, startPoint y: 657, endPoint x: 461, endPoint y: 611, distance: 413.6
click at [51, 657] on button "button" at bounding box center [64, 647] width 37 height 37
click at [35, 643] on button "button" at bounding box center [23, 647] width 37 height 37
click at [379, 61] on span "Undo" at bounding box center [364, 63] width 29 height 14
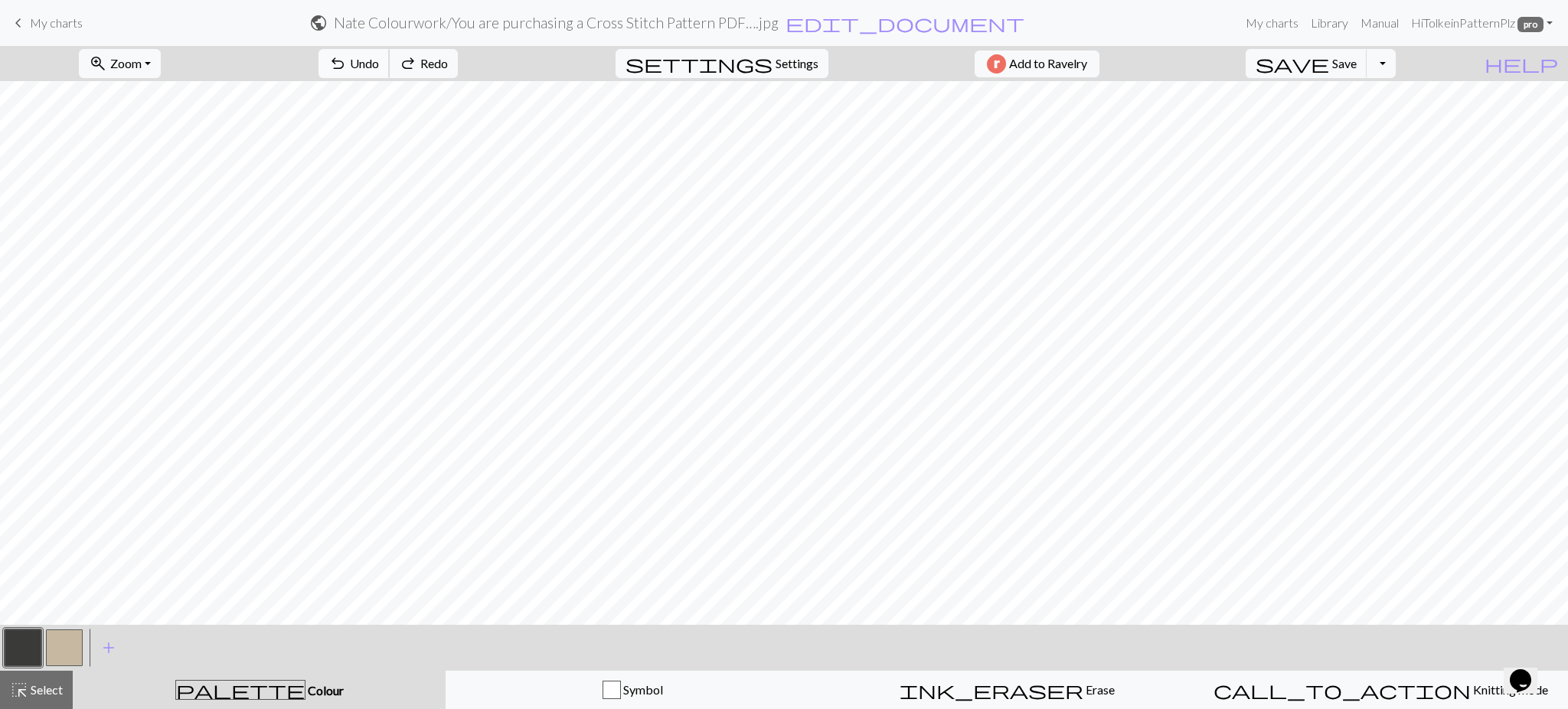
click at [379, 61] on span "Undo" at bounding box center [364, 63] width 29 height 14
click at [75, 653] on button "button" at bounding box center [64, 647] width 37 height 37
click at [29, 647] on button "button" at bounding box center [23, 647] width 37 height 37
click at [390, 59] on button "undo Undo Undo" at bounding box center [354, 63] width 71 height 30
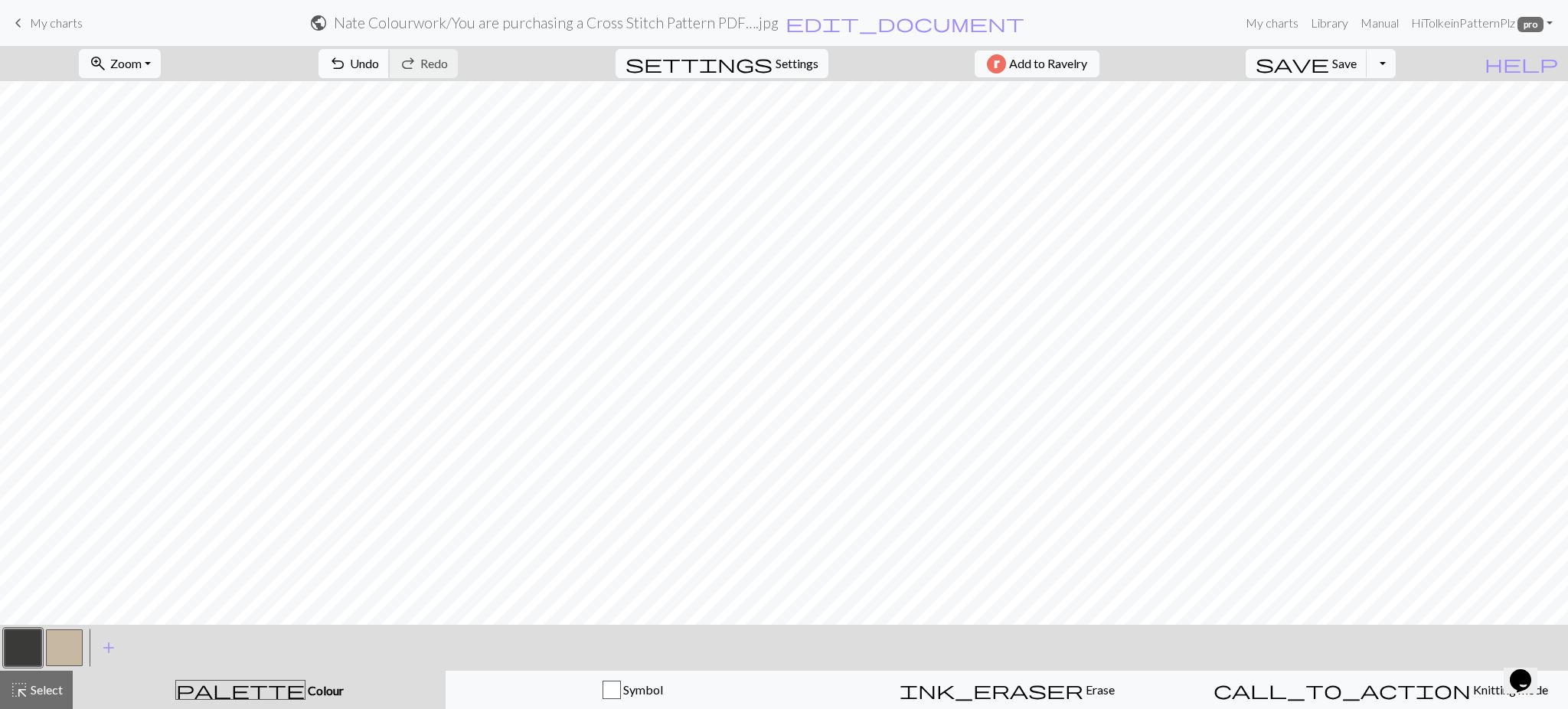
click at [390, 58] on button "undo Undo Undo" at bounding box center [354, 63] width 71 height 30
click at [390, 60] on button "undo Undo Undo" at bounding box center [354, 63] width 71 height 30
drag, startPoint x: 61, startPoint y: 648, endPoint x: 121, endPoint y: 617, distance: 67.5
click at [61, 649] on button "button" at bounding box center [64, 647] width 37 height 37
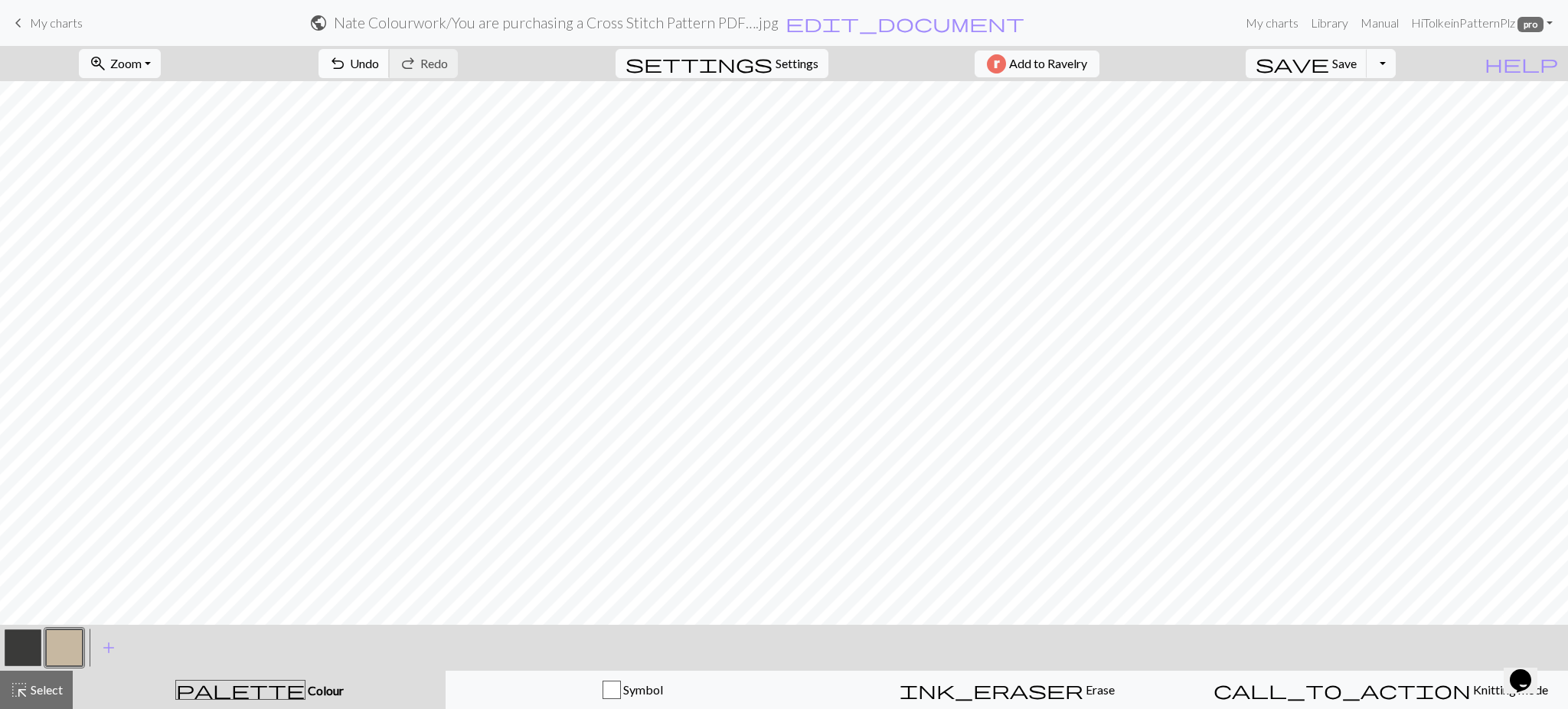
click at [379, 67] on span "Undo" at bounding box center [364, 63] width 29 height 14
click at [390, 72] on button "undo Undo Undo" at bounding box center [354, 63] width 71 height 30
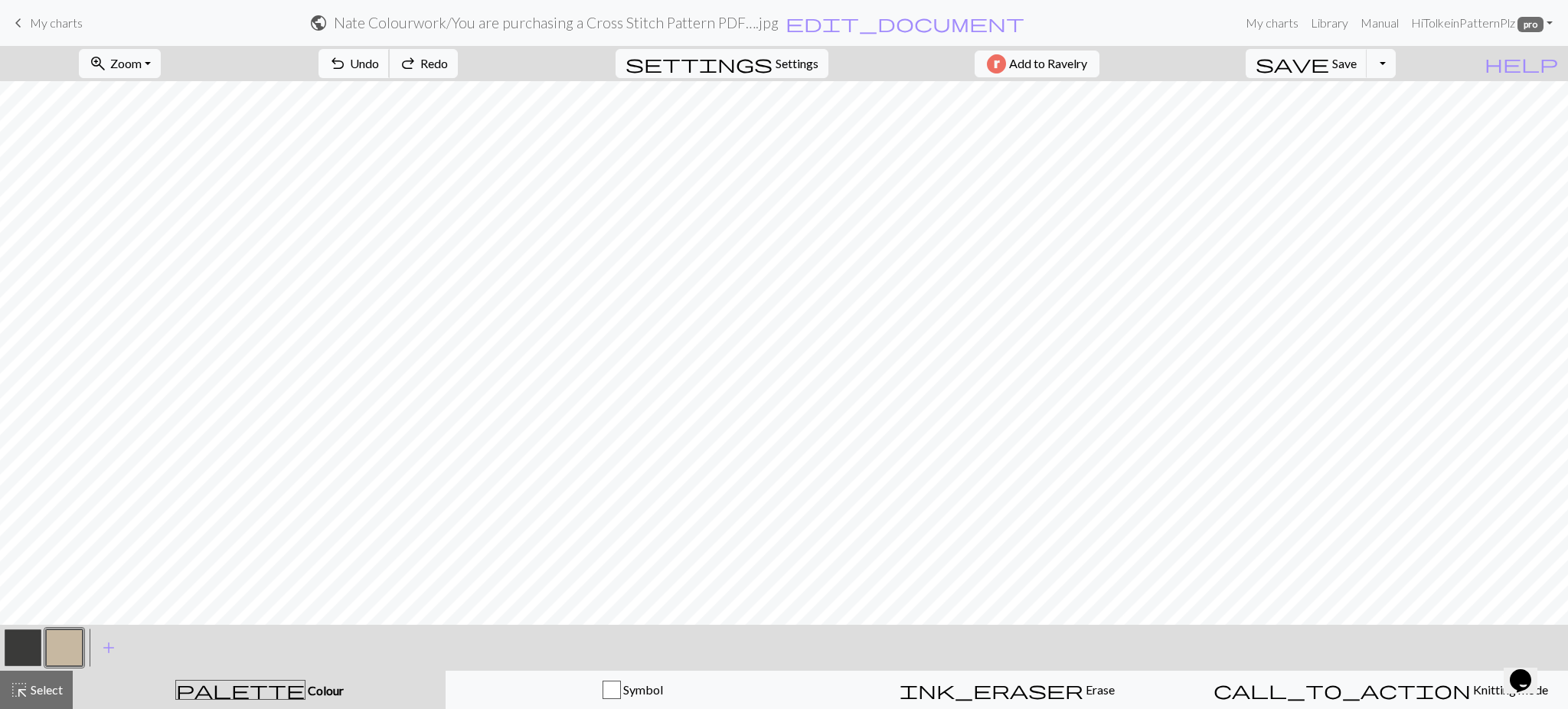
click at [390, 72] on button "undo Undo Undo" at bounding box center [354, 63] width 71 height 30
click at [20, 641] on button "button" at bounding box center [23, 647] width 37 height 37
click at [53, 662] on button "button" at bounding box center [64, 647] width 37 height 37
click at [15, 652] on button "button" at bounding box center [23, 647] width 37 height 37
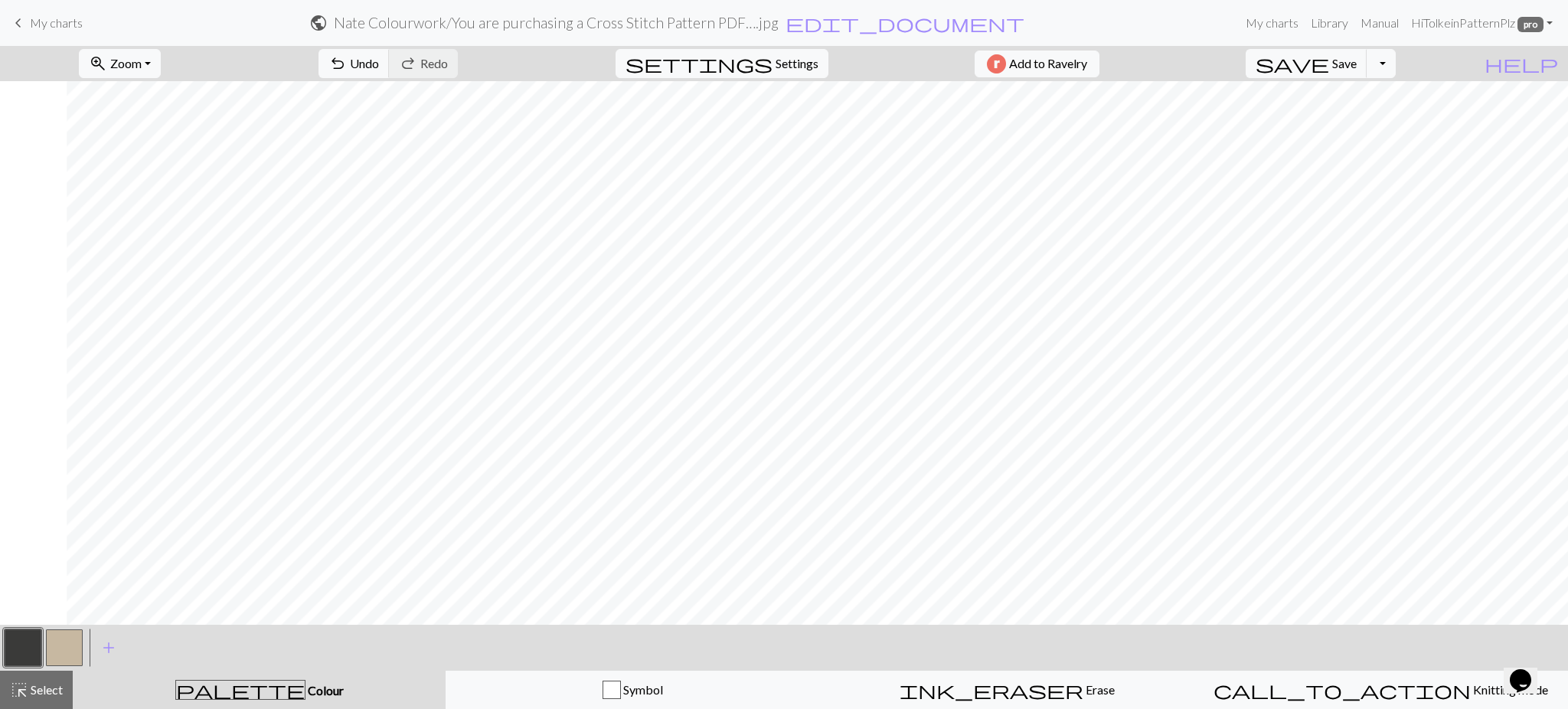
scroll to position [357, 444]
click at [67, 641] on button "button" at bounding box center [64, 647] width 37 height 37
click at [27, 639] on button "button" at bounding box center [23, 647] width 37 height 37
click at [346, 67] on span "undo" at bounding box center [337, 64] width 18 height 22
click at [50, 649] on button "button" at bounding box center [64, 647] width 37 height 37
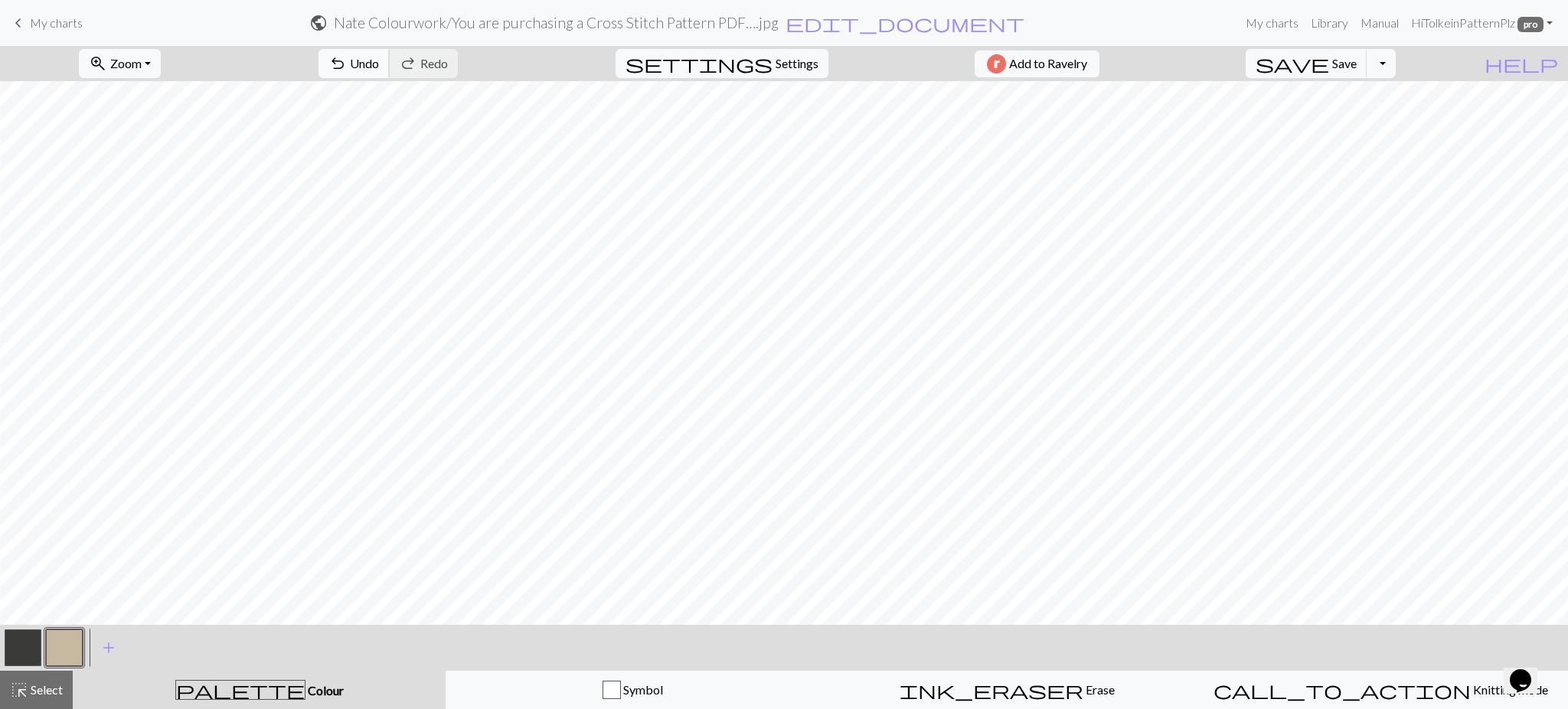
click at [379, 65] on span "Undo" at bounding box center [364, 63] width 29 height 14
click at [17, 633] on button "button" at bounding box center [23, 647] width 37 height 37
click at [76, 656] on button "button" at bounding box center [64, 647] width 37 height 37
click at [346, 67] on span "undo" at bounding box center [337, 64] width 18 height 22
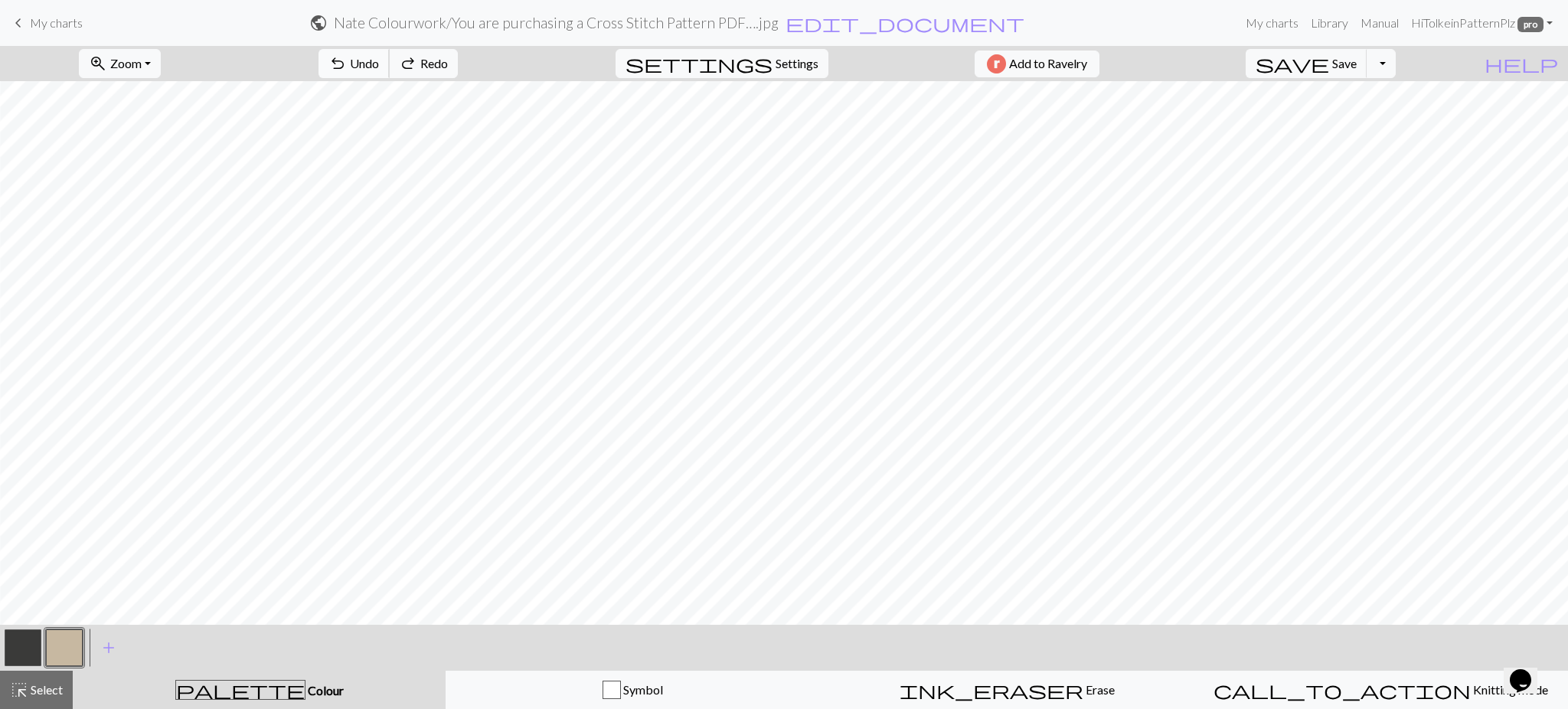
click at [346, 67] on span "undo" at bounding box center [337, 64] width 18 height 22
click at [379, 65] on span "Undo" at bounding box center [364, 63] width 29 height 14
click at [379, 67] on span "Undo" at bounding box center [364, 63] width 29 height 14
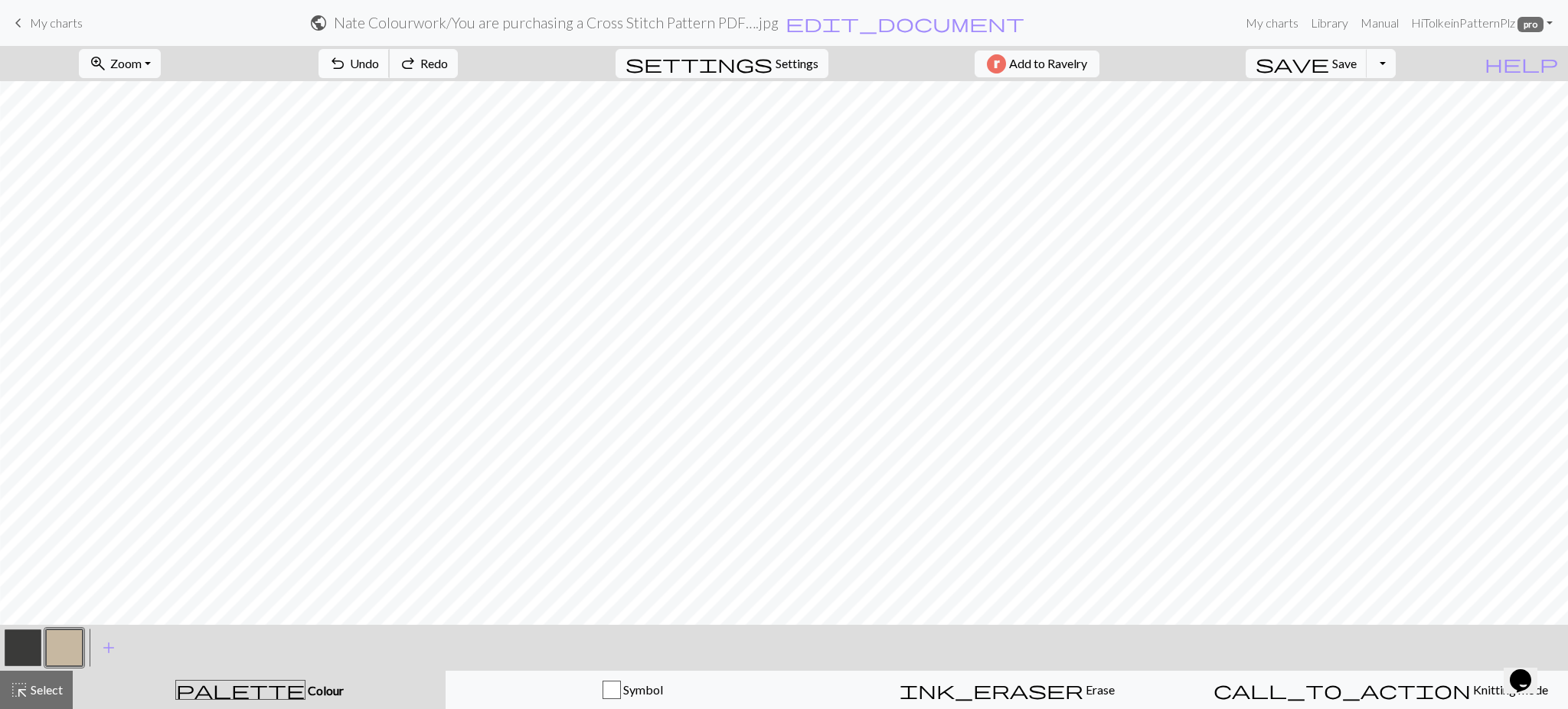
click at [379, 67] on span "Undo" at bounding box center [364, 63] width 29 height 14
drag, startPoint x: 28, startPoint y: 644, endPoint x: 40, endPoint y: 629, distance: 19.2
click at [30, 644] on button "button" at bounding box center [23, 647] width 37 height 37
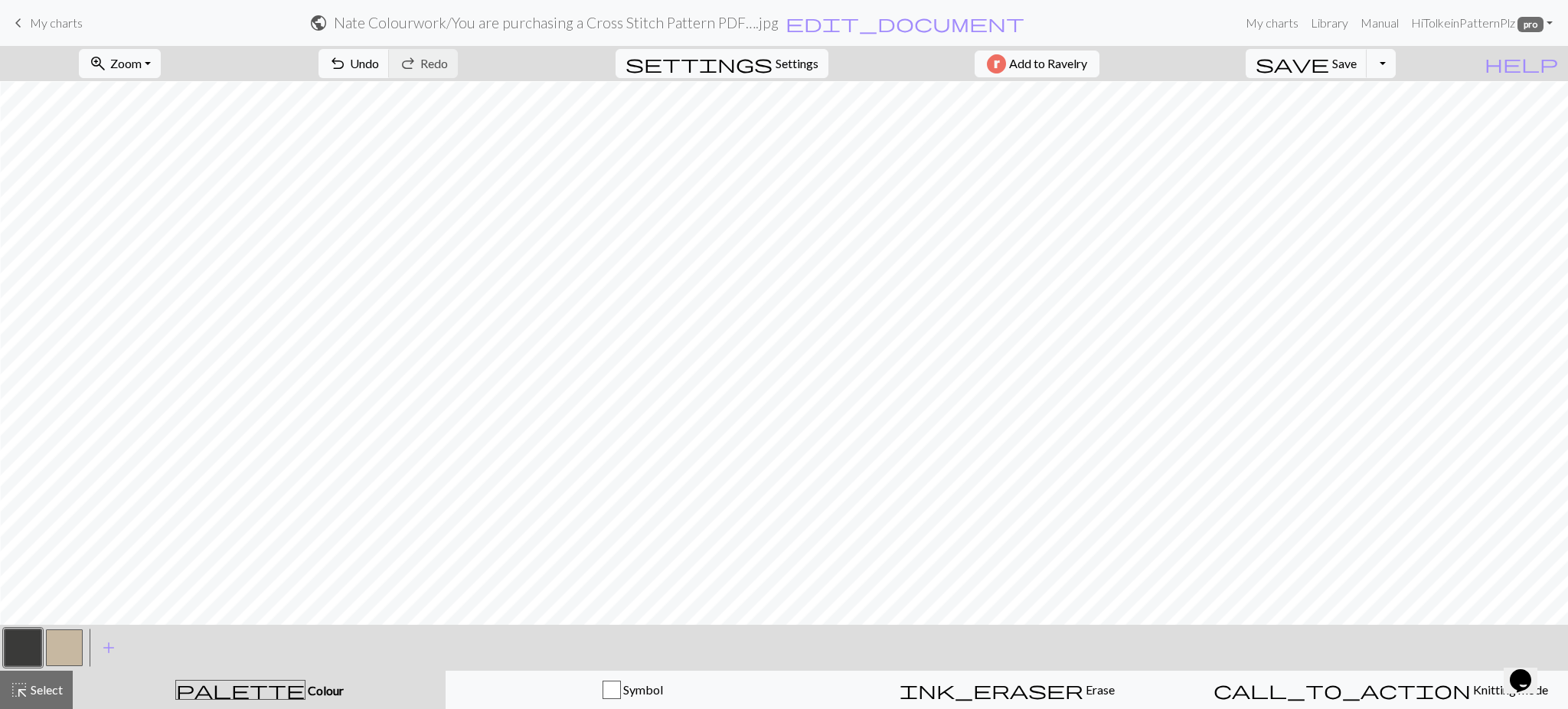
drag, startPoint x: 63, startPoint y: 650, endPoint x: 71, endPoint y: 639, distance: 13.6
click at [65, 649] on button "button" at bounding box center [64, 647] width 37 height 37
click at [35, 640] on button "button" at bounding box center [23, 647] width 37 height 37
click at [61, 648] on button "button" at bounding box center [64, 647] width 37 height 37
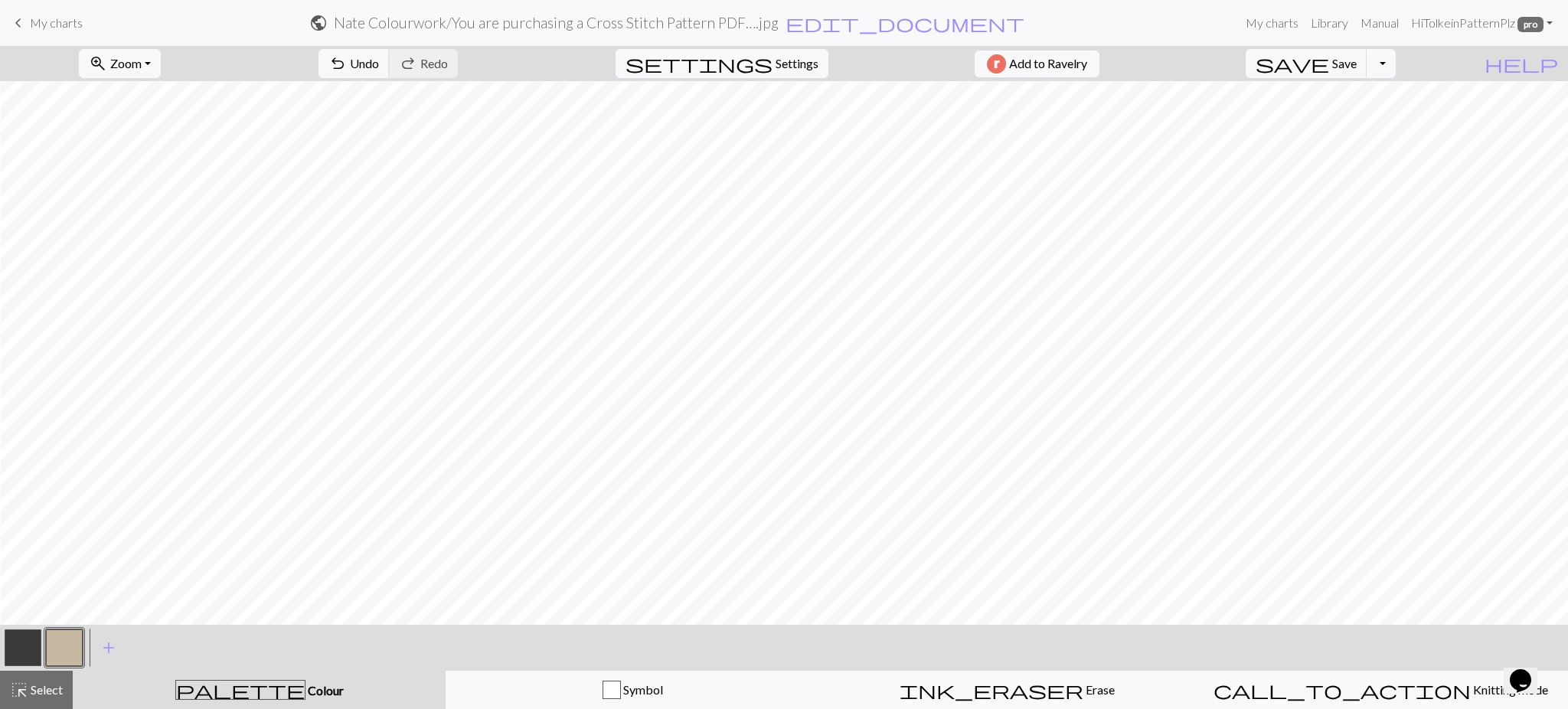
click at [28, 648] on button "button" at bounding box center [23, 647] width 37 height 37
click at [64, 649] on button "button" at bounding box center [64, 647] width 37 height 37
click at [13, 652] on button "button" at bounding box center [23, 647] width 37 height 37
click at [69, 641] on button "button" at bounding box center [64, 647] width 37 height 37
click at [412, 80] on div "undo Undo Undo redo Redo Redo" at bounding box center [388, 63] width 163 height 35
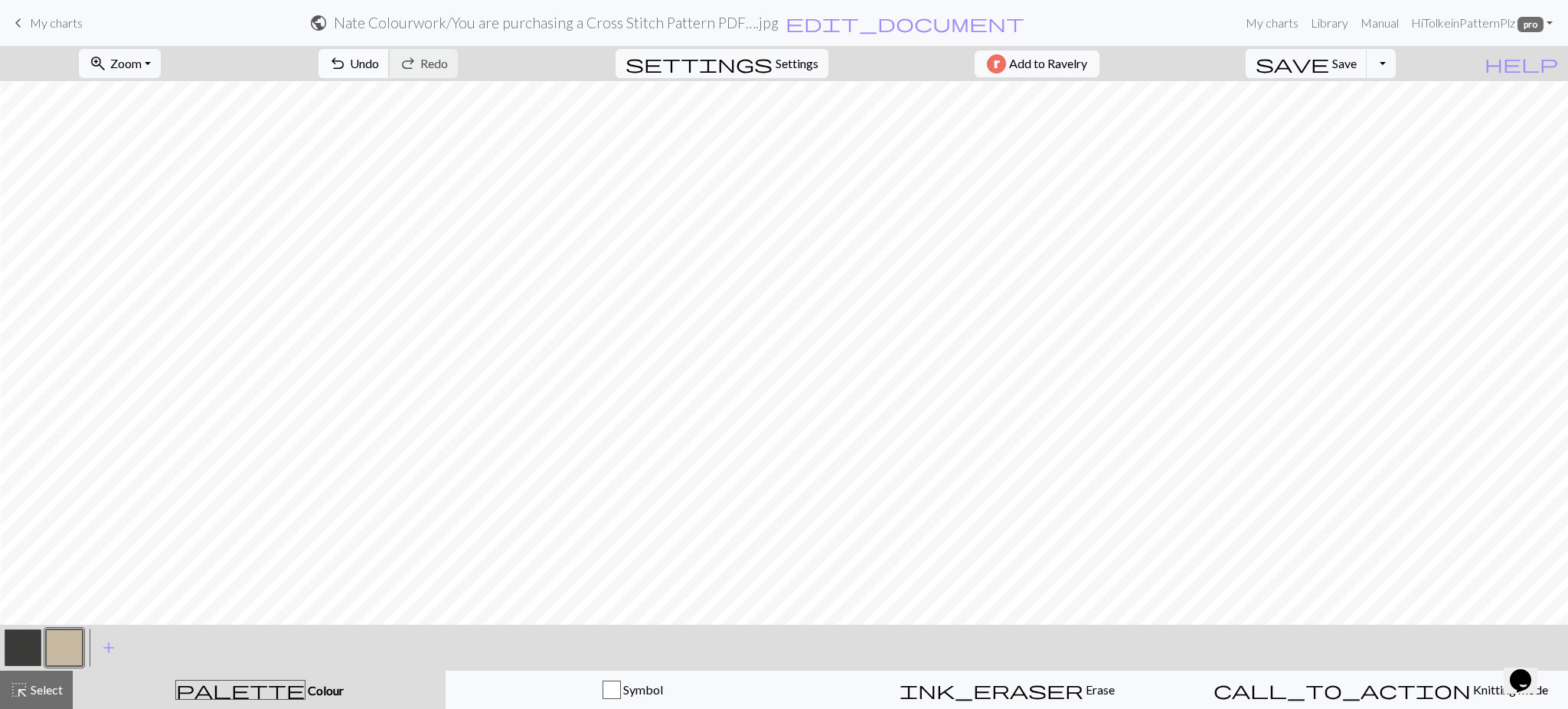
click at [390, 73] on button "undo Undo Undo" at bounding box center [354, 63] width 71 height 30
drag, startPoint x: 31, startPoint y: 632, endPoint x: 88, endPoint y: 621, distance: 58.1
click at [32, 632] on button "button" at bounding box center [23, 647] width 37 height 37
click at [379, 62] on span "Undo" at bounding box center [364, 63] width 29 height 14
click at [63, 655] on button "button" at bounding box center [64, 647] width 37 height 37
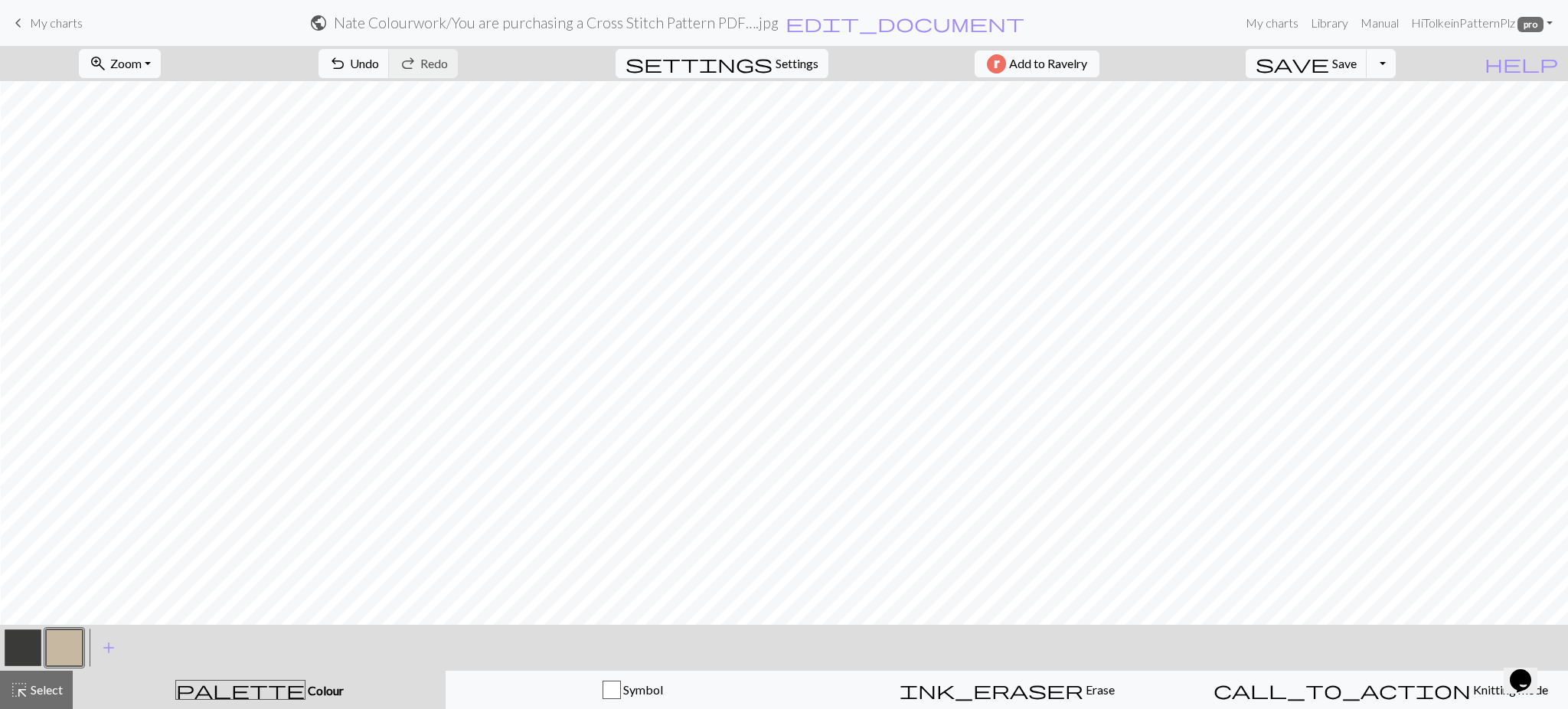
drag, startPoint x: 34, startPoint y: 637, endPoint x: 137, endPoint y: 618, distance: 104.7
click at [57, 630] on div at bounding box center [43, 647] width 83 height 41
click at [21, 644] on button "button" at bounding box center [23, 647] width 37 height 37
click at [79, 647] on button "button" at bounding box center [64, 647] width 37 height 37
click at [390, 65] on button "undo Undo Undo" at bounding box center [354, 63] width 71 height 30
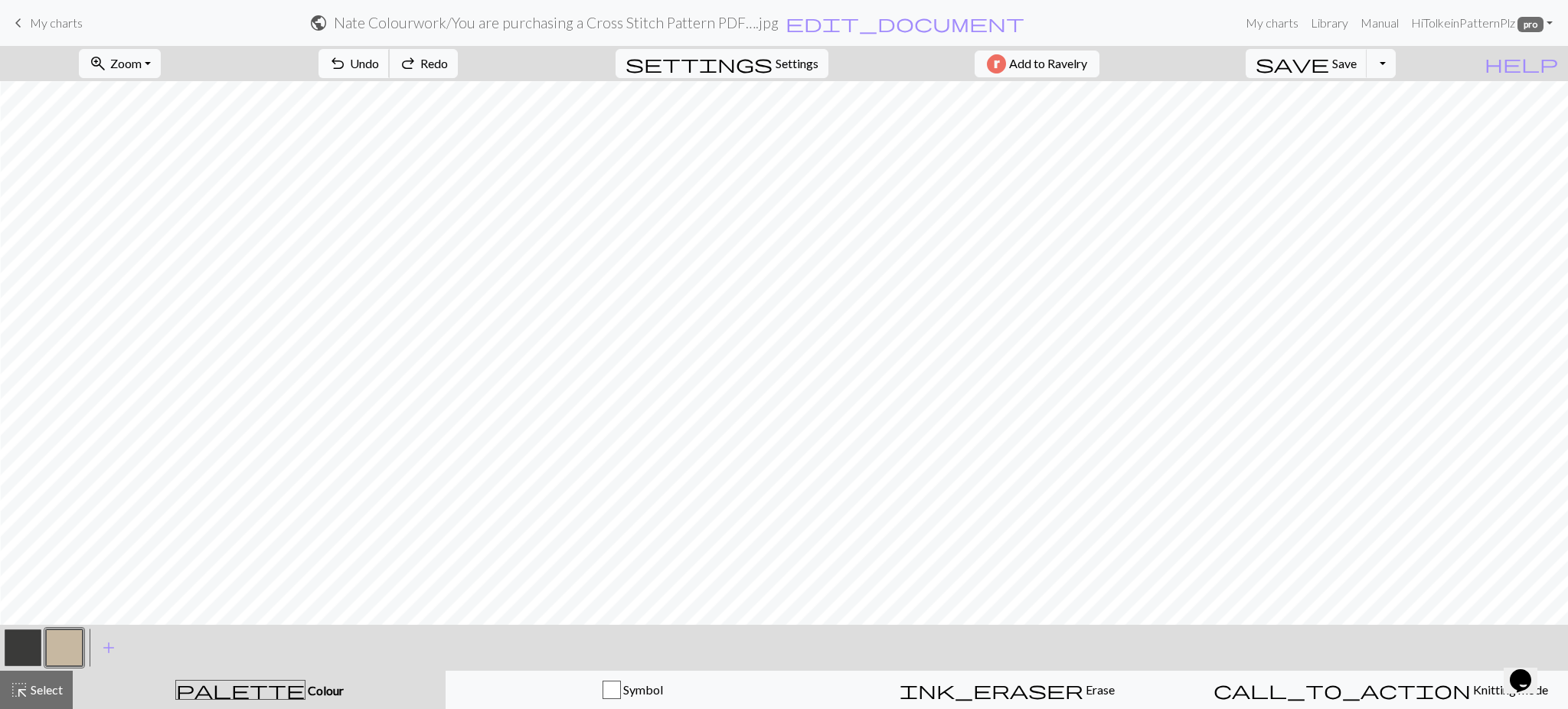
click at [379, 65] on span "Undo" at bounding box center [364, 63] width 29 height 14
click at [390, 53] on button "undo Undo Undo" at bounding box center [354, 63] width 71 height 30
click at [29, 652] on button "button" at bounding box center [23, 647] width 37 height 37
click at [72, 658] on button "button" at bounding box center [64, 647] width 37 height 37
click at [346, 57] on span "undo" at bounding box center [337, 64] width 18 height 22
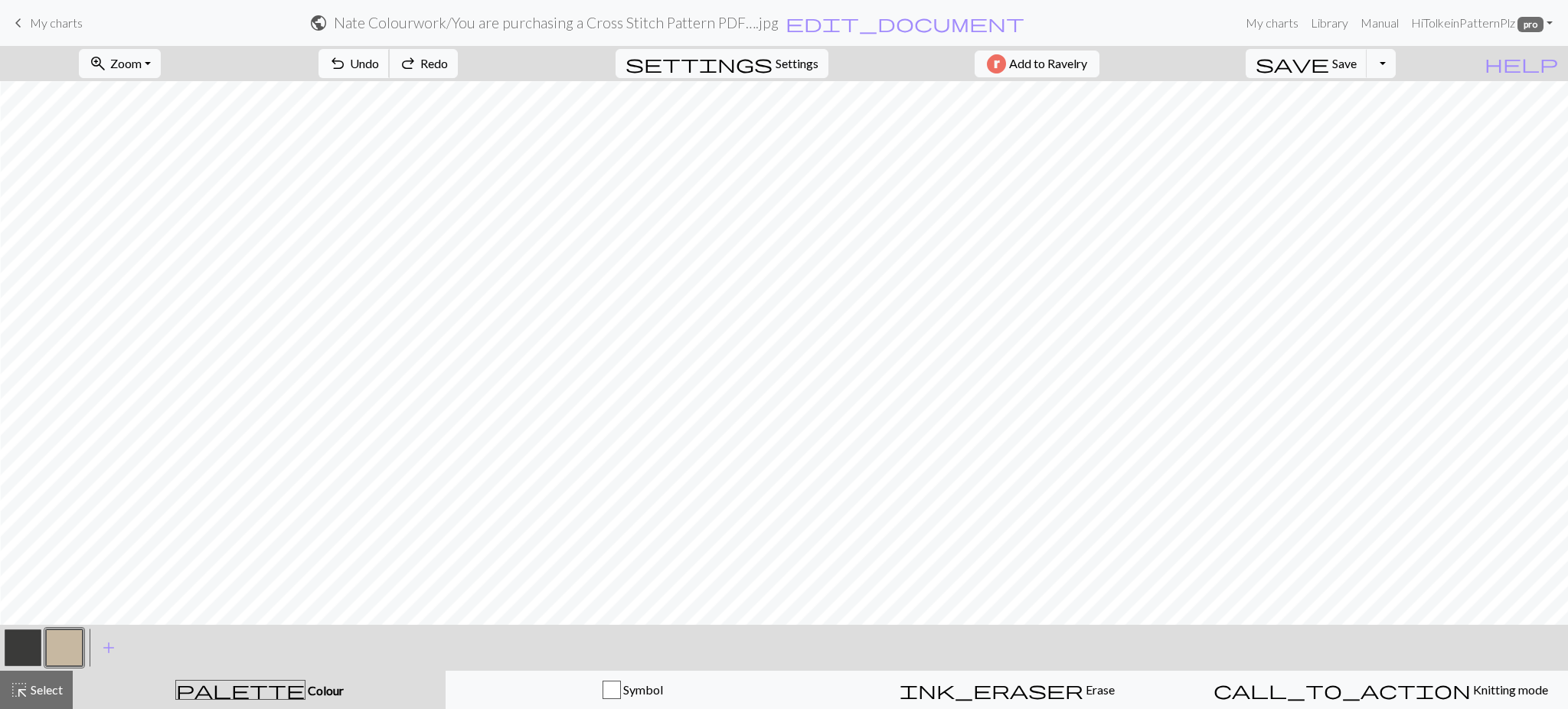
click at [346, 57] on span "undo" at bounding box center [337, 64] width 18 height 22
click at [1329, 61] on span "save" at bounding box center [1291, 64] width 73 height 22
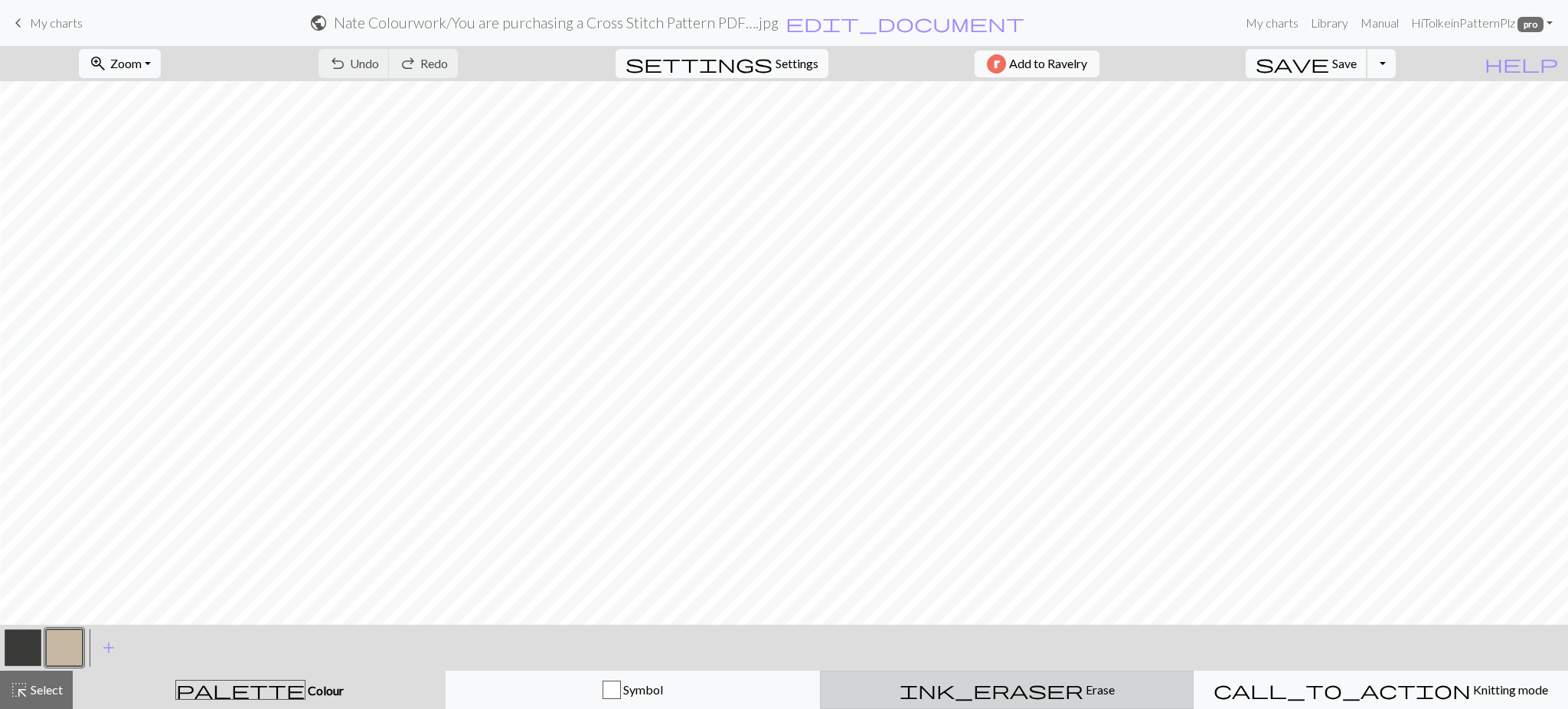
scroll to position [867, 1038]
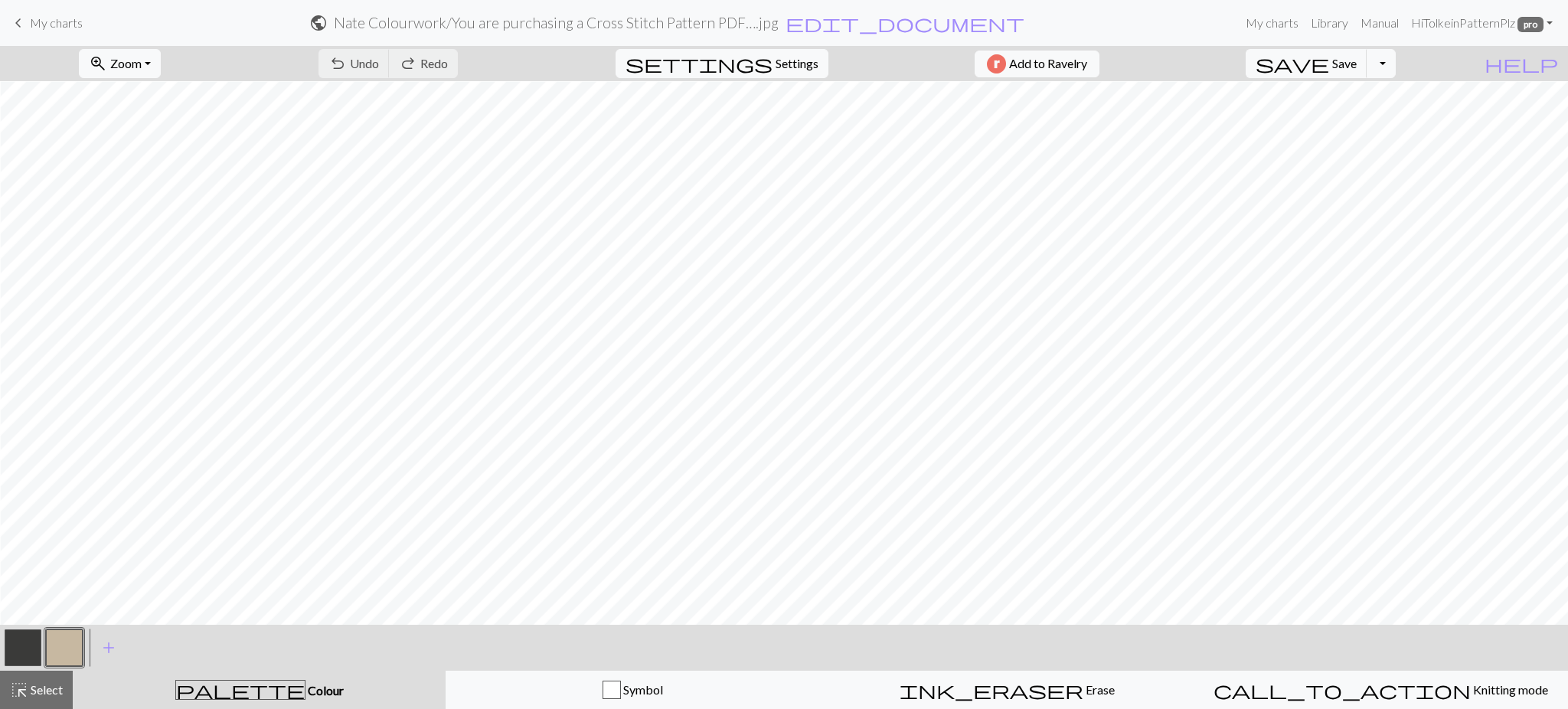
click at [1323, 667] on div "< > add Add a colour" at bounding box center [784, 648] width 1568 height 46
click at [1338, 669] on div "< > add Add a colour" at bounding box center [784, 648] width 1568 height 46
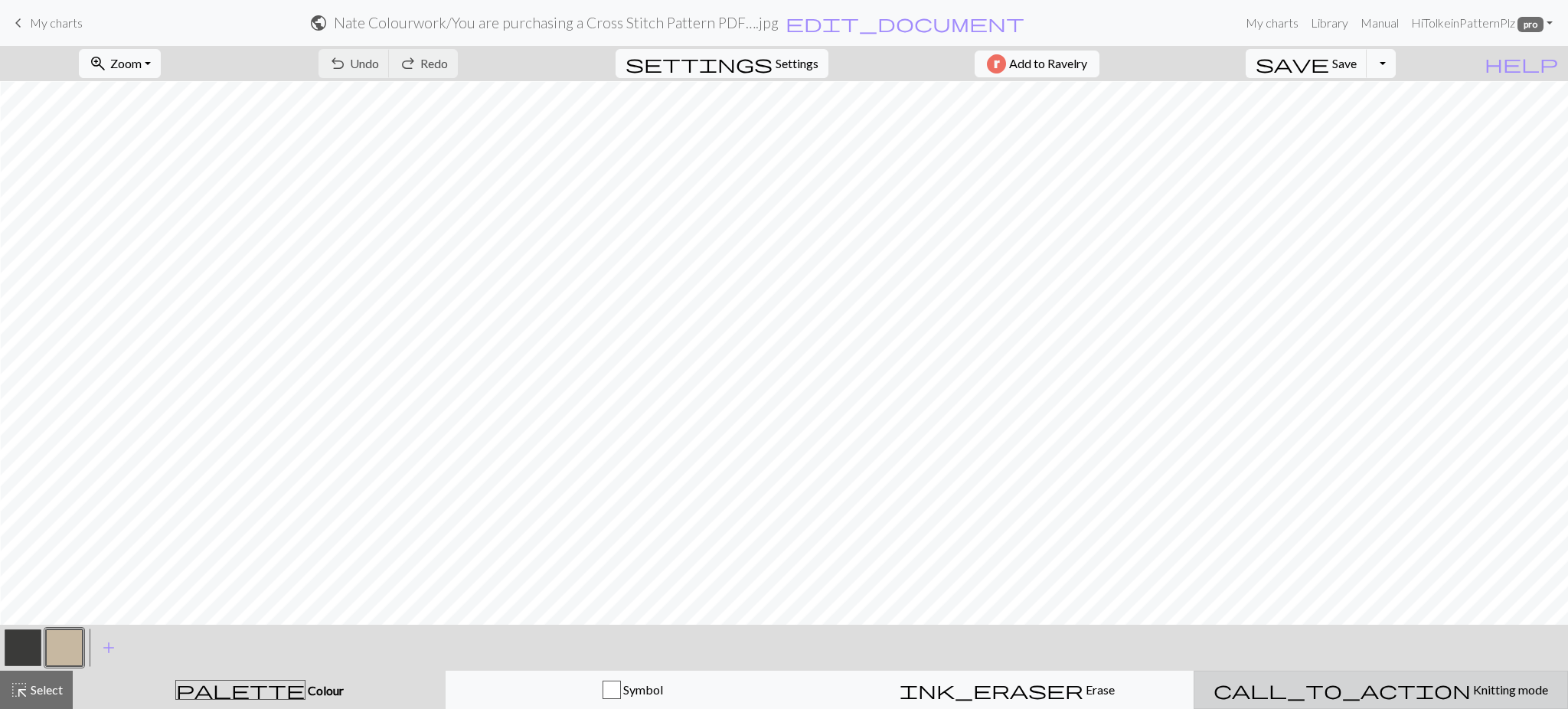
click at [1340, 672] on button "call_to_action Knitting mode Knitting mode" at bounding box center [1380, 690] width 374 height 38
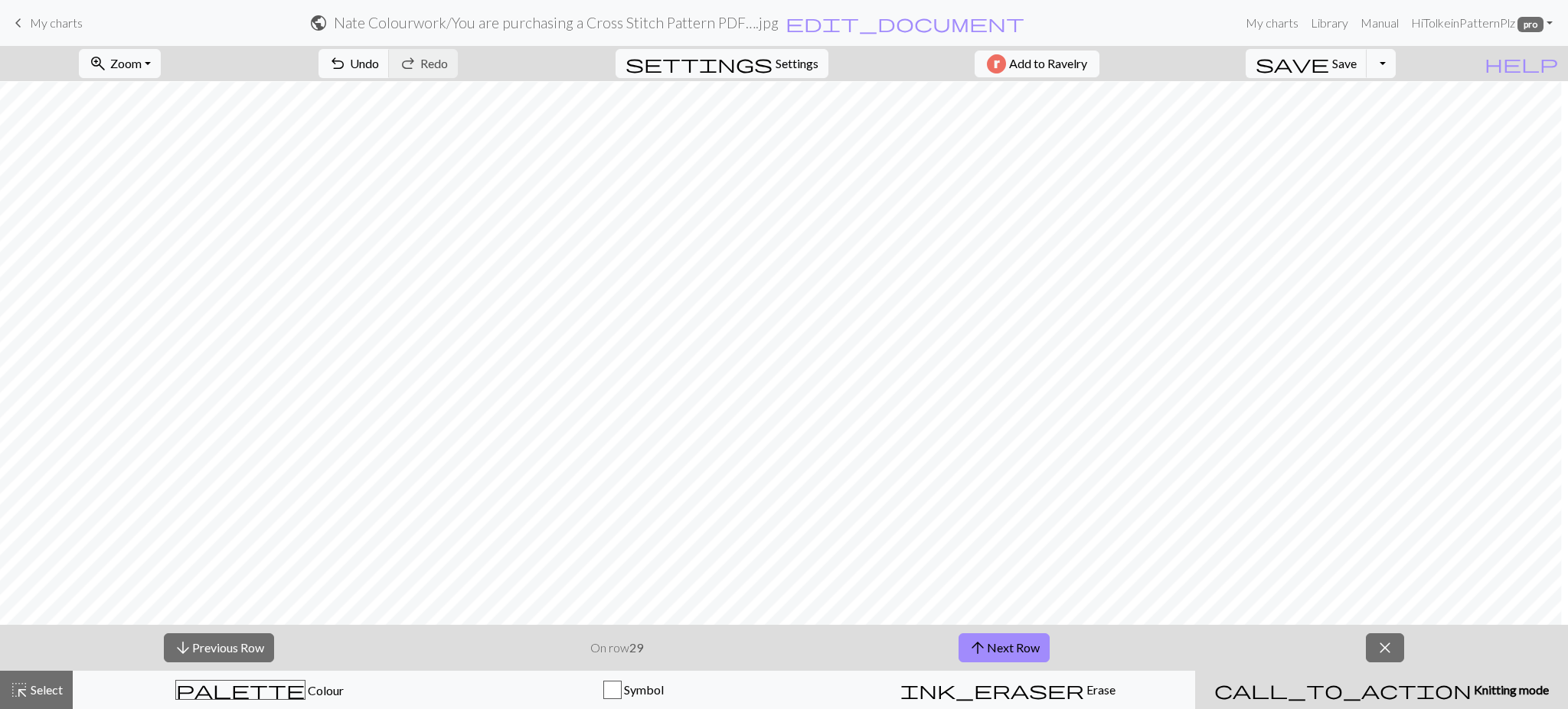
scroll to position [867, 3]
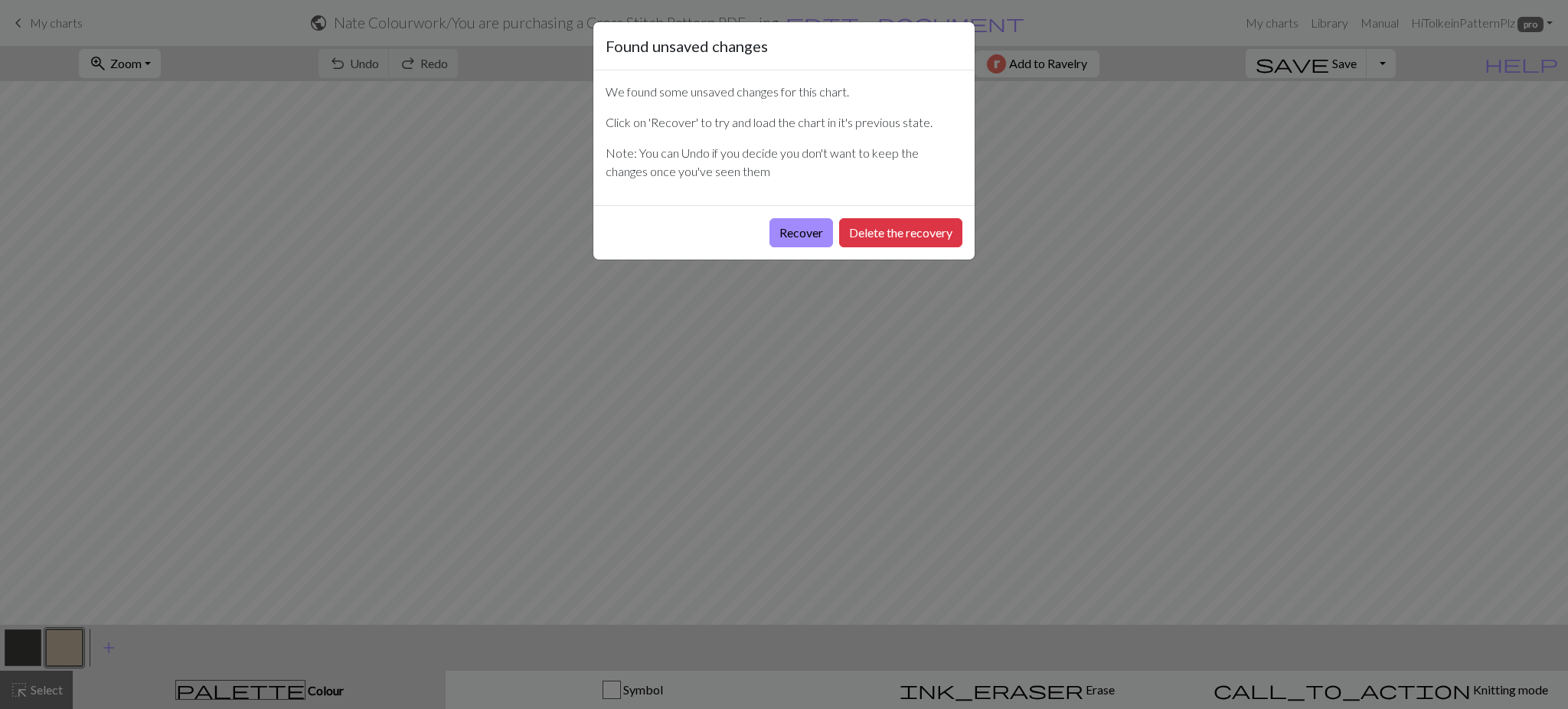
click at [519, 118] on div "Found unsaved changes We found some unsaved changes for this chart. Click on 'R…" at bounding box center [784, 354] width 1568 height 709
click at [805, 239] on button "Recover" at bounding box center [801, 232] width 64 height 30
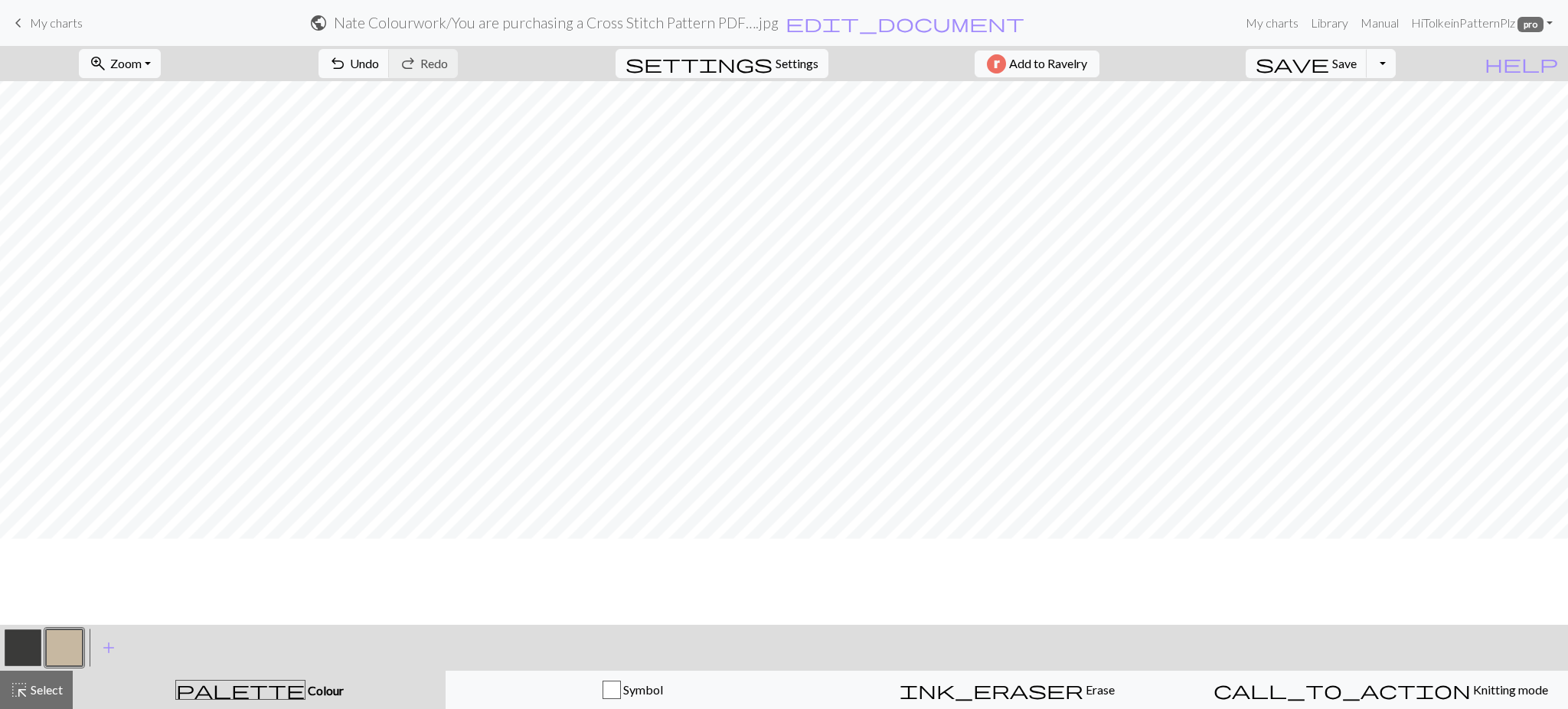
scroll to position [188, 0]
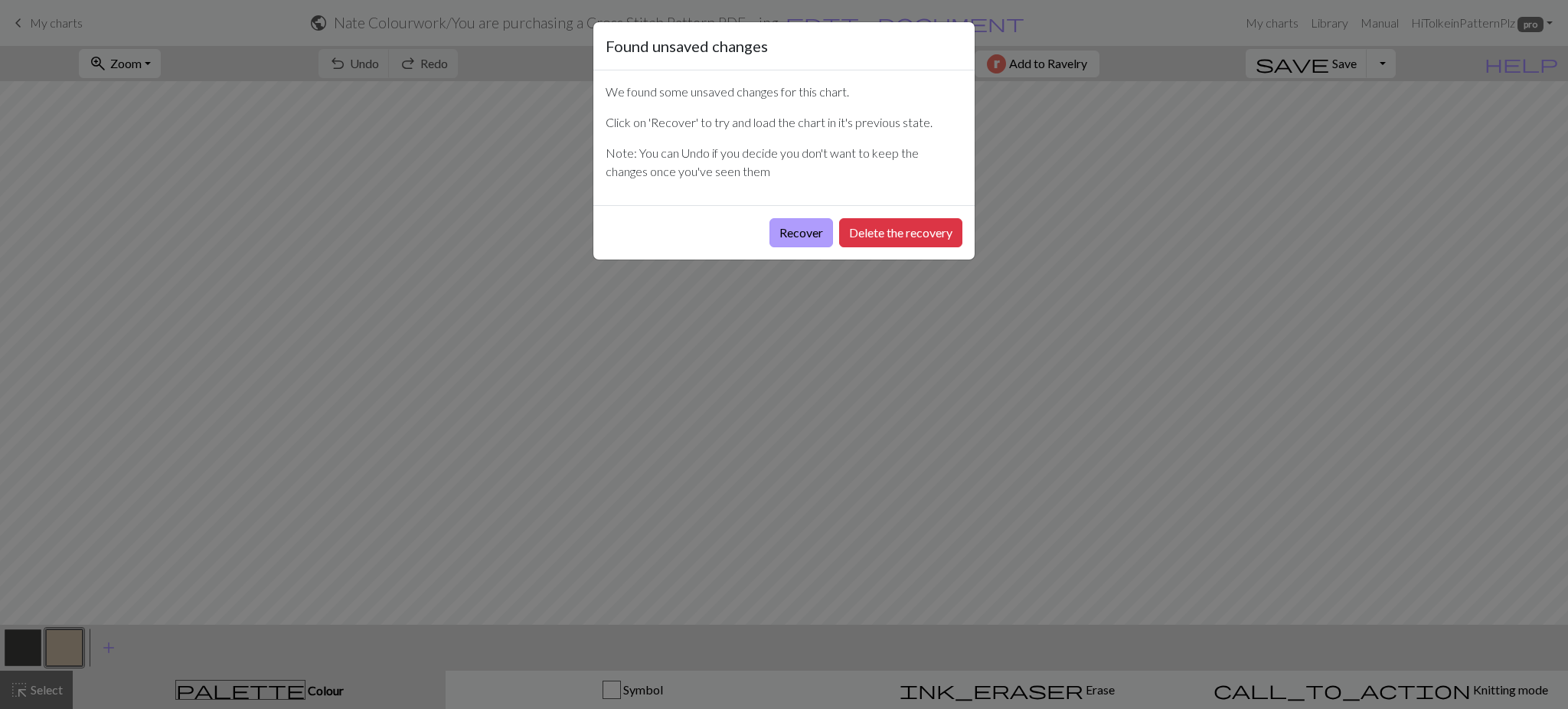
click at [799, 225] on button "Recover" at bounding box center [801, 232] width 64 height 30
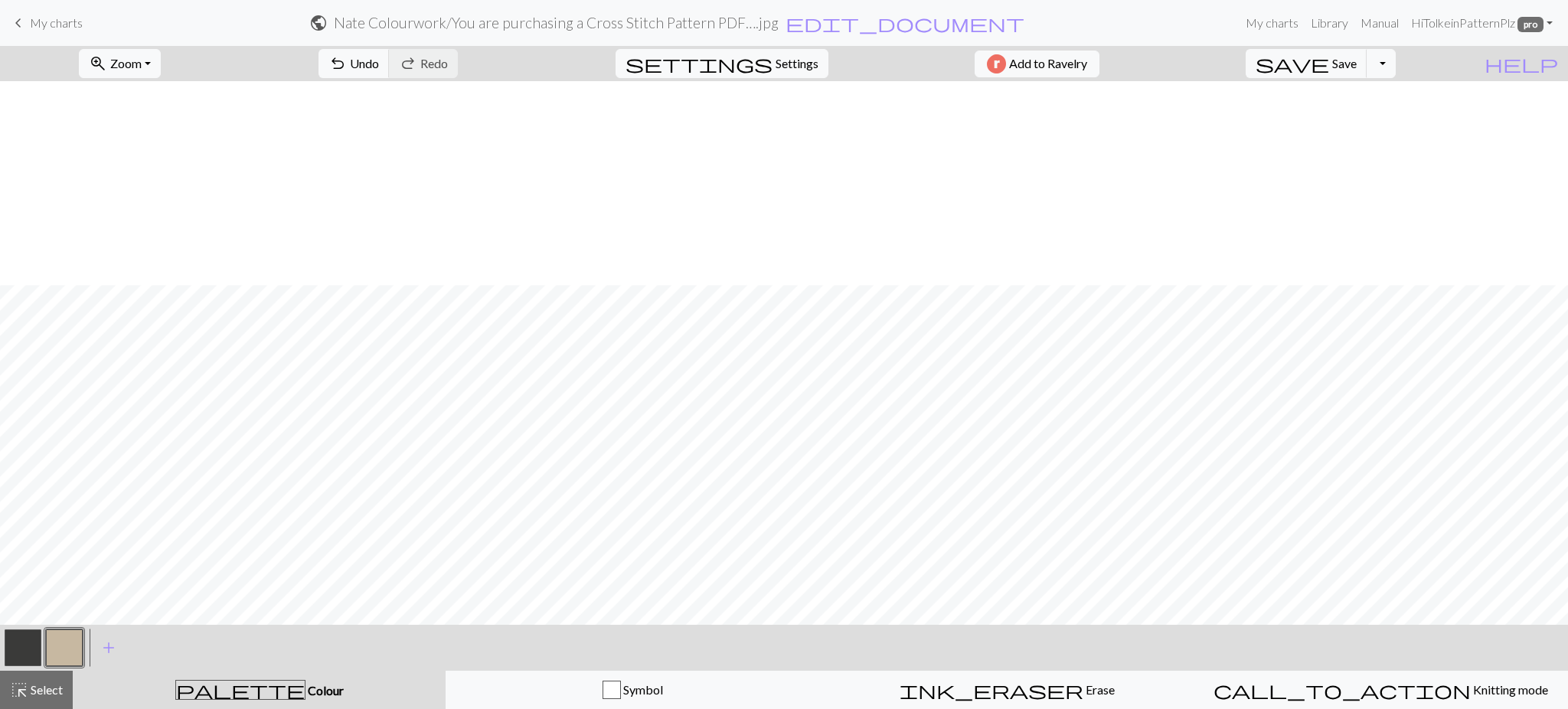
scroll to position [204, 0]
